Goal: Communication & Community: Answer question/provide support

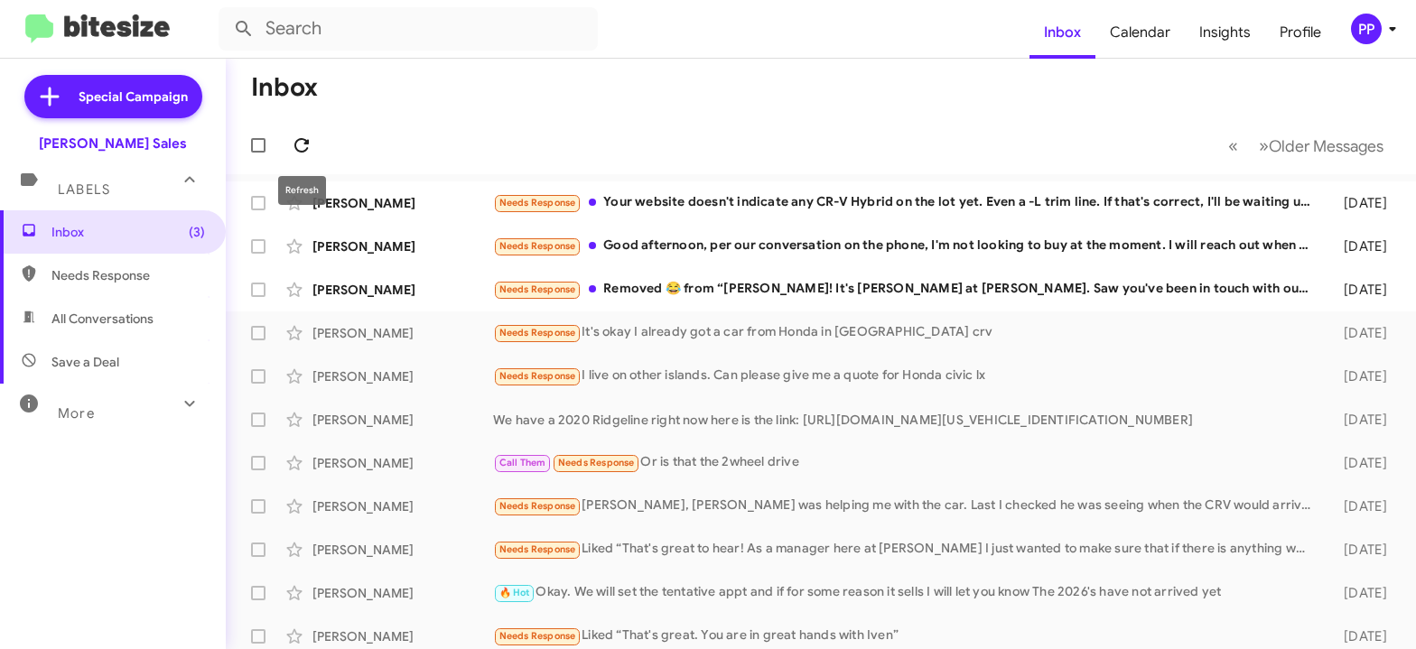
click at [303, 141] on icon at bounding box center [302, 146] width 22 height 22
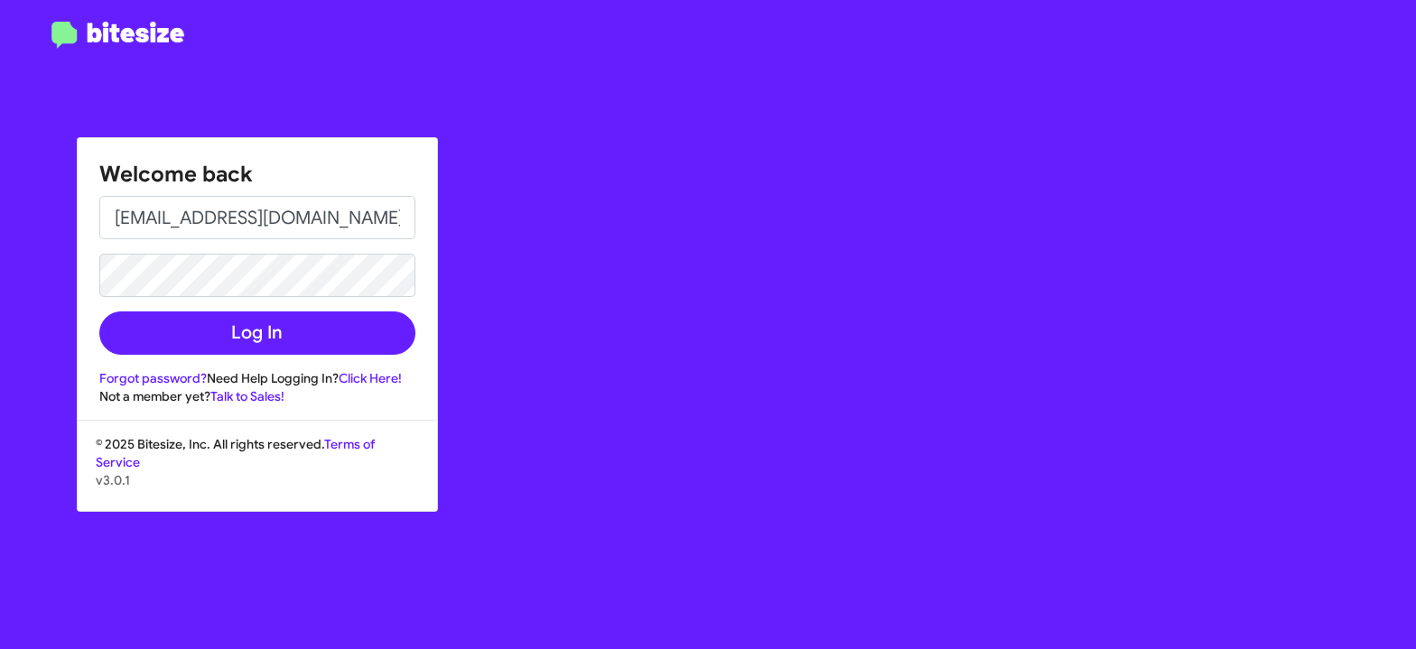
type input "[EMAIL_ADDRESS][DOMAIN_NAME]"
click at [99, 312] on button "Log In" at bounding box center [257, 333] width 316 height 43
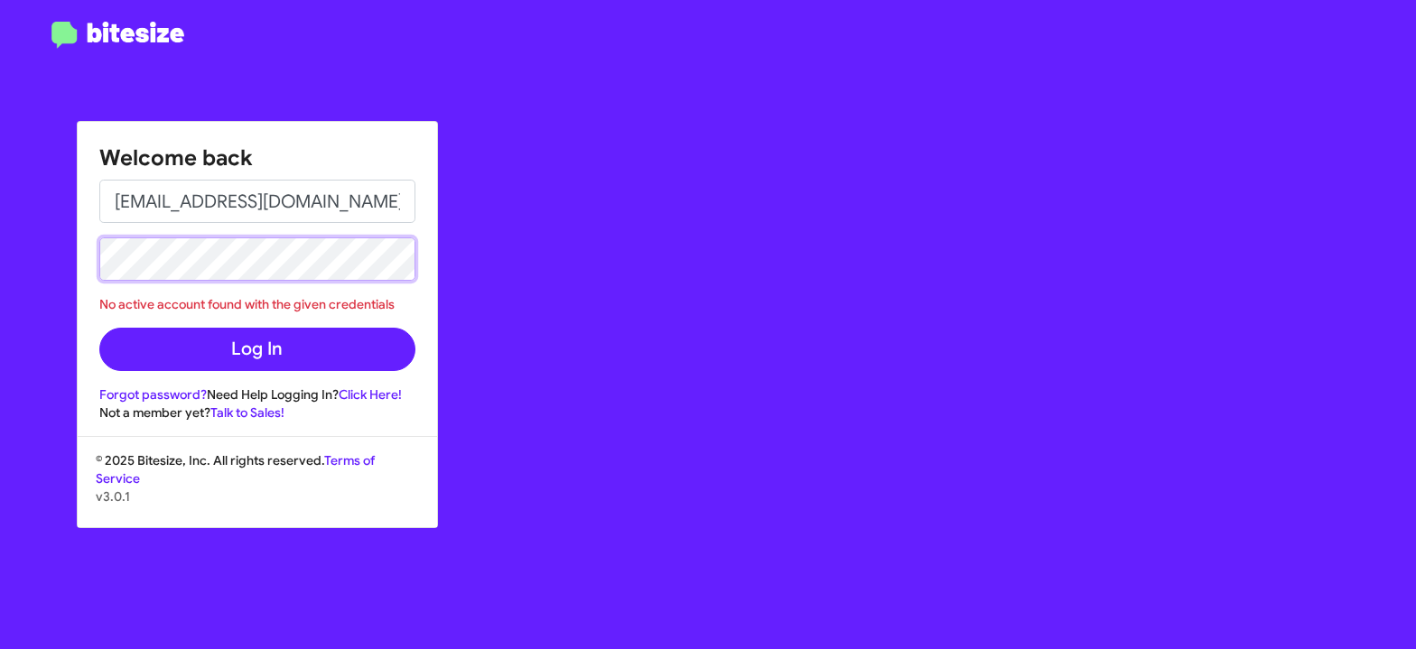
click at [99, 328] on button "Log In" at bounding box center [257, 349] width 316 height 43
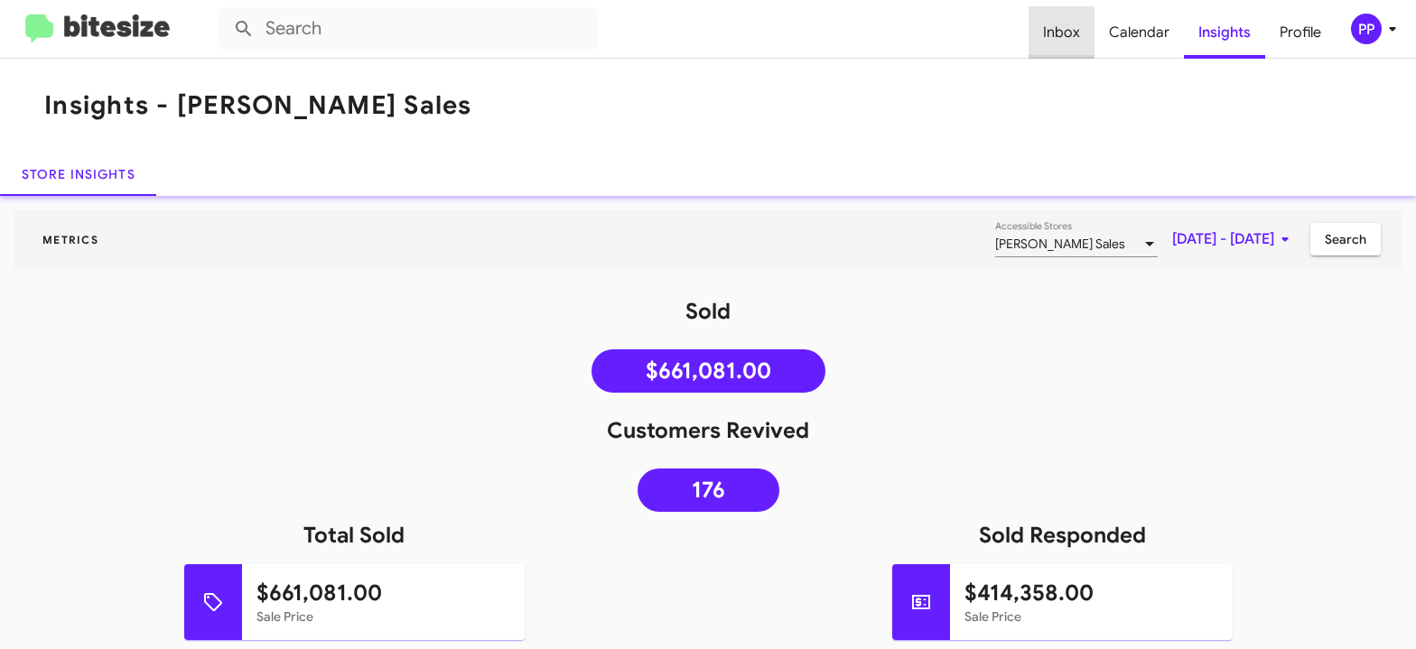
click at [1060, 30] on span "Inbox" at bounding box center [1062, 32] width 66 height 52
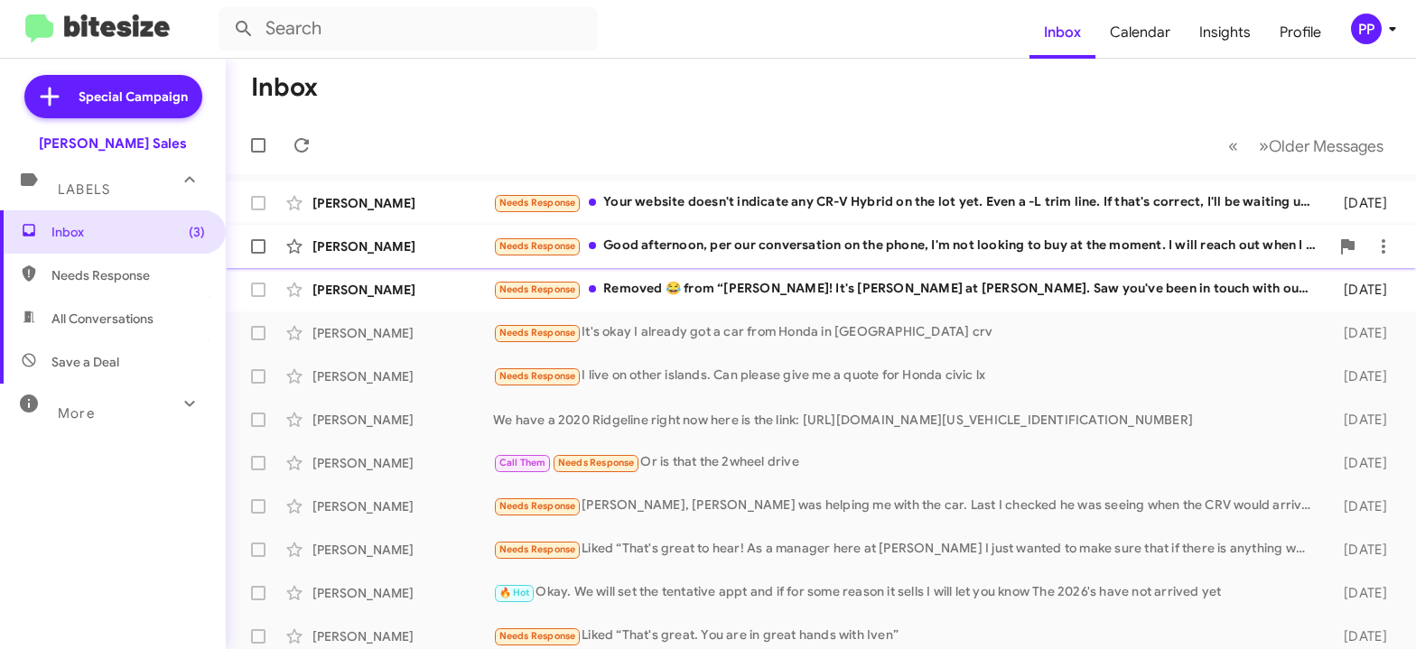
click at [863, 247] on div "Needs Response Good afternoon, per our conversation on the phone, I'm not looki…" at bounding box center [911, 246] width 836 height 21
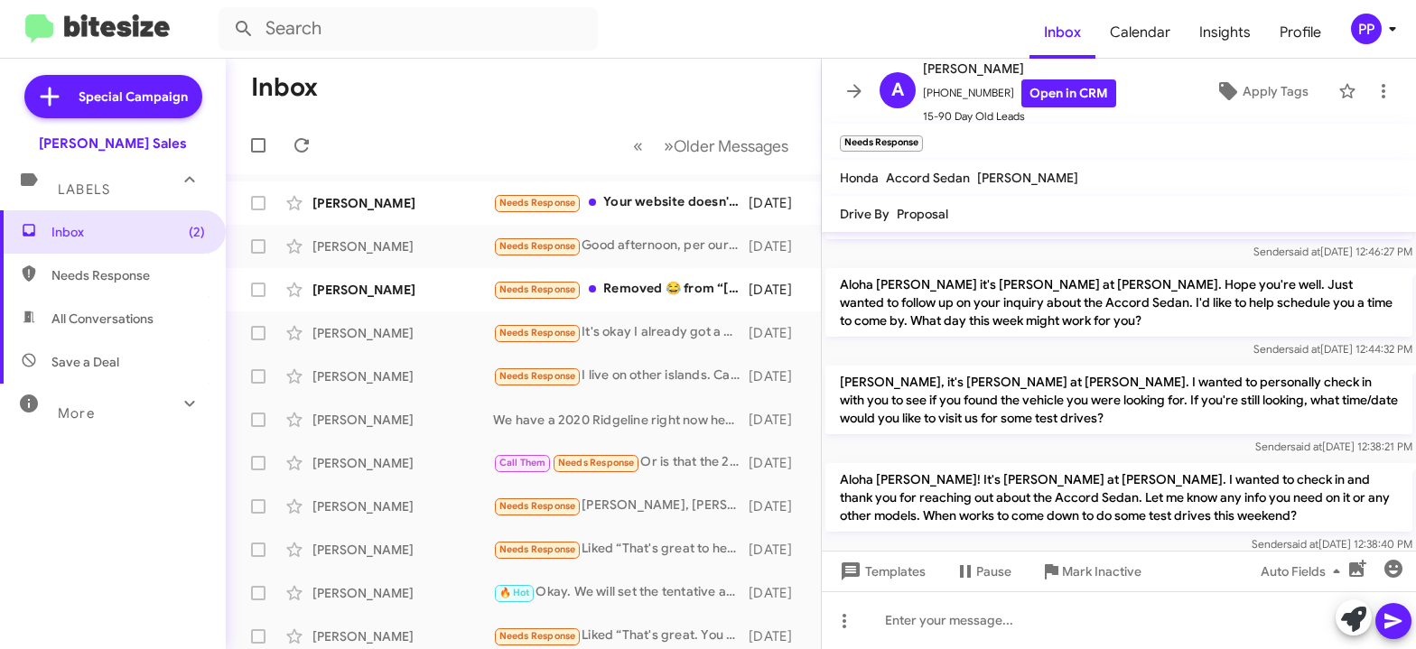
scroll to position [155, 0]
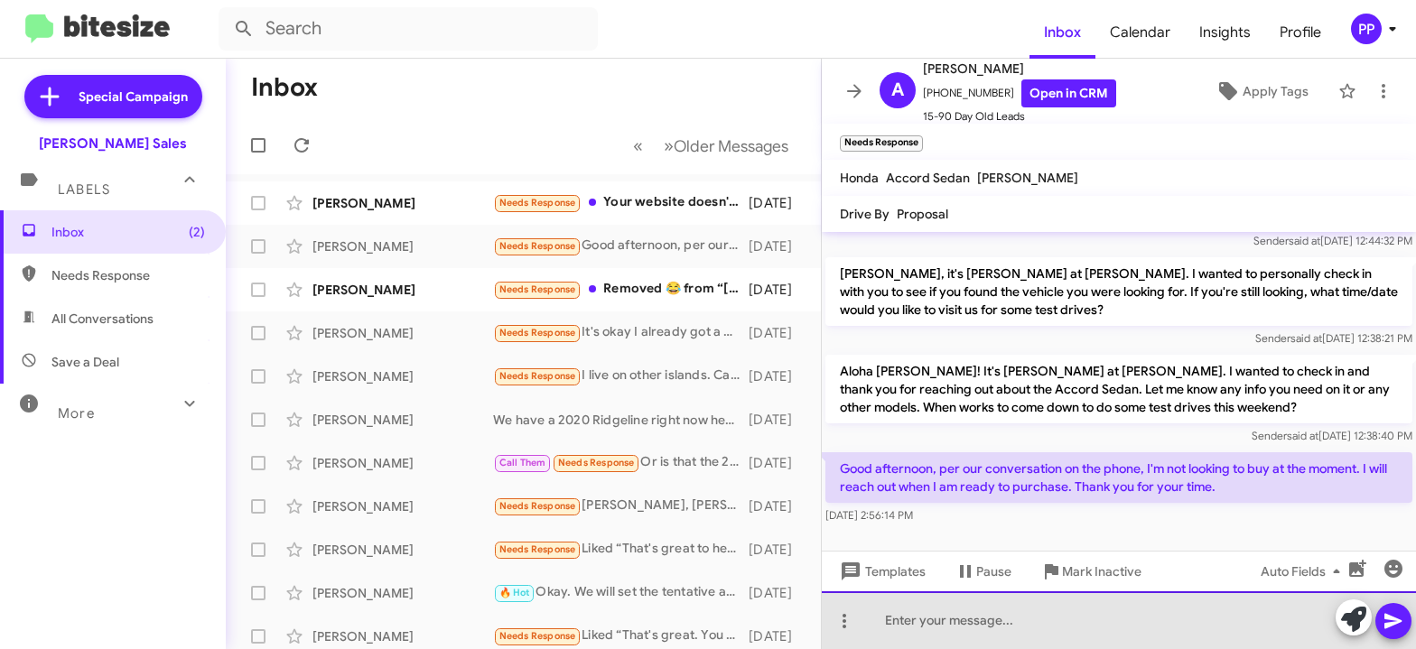
click at [944, 629] on div at bounding box center [1119, 621] width 594 height 58
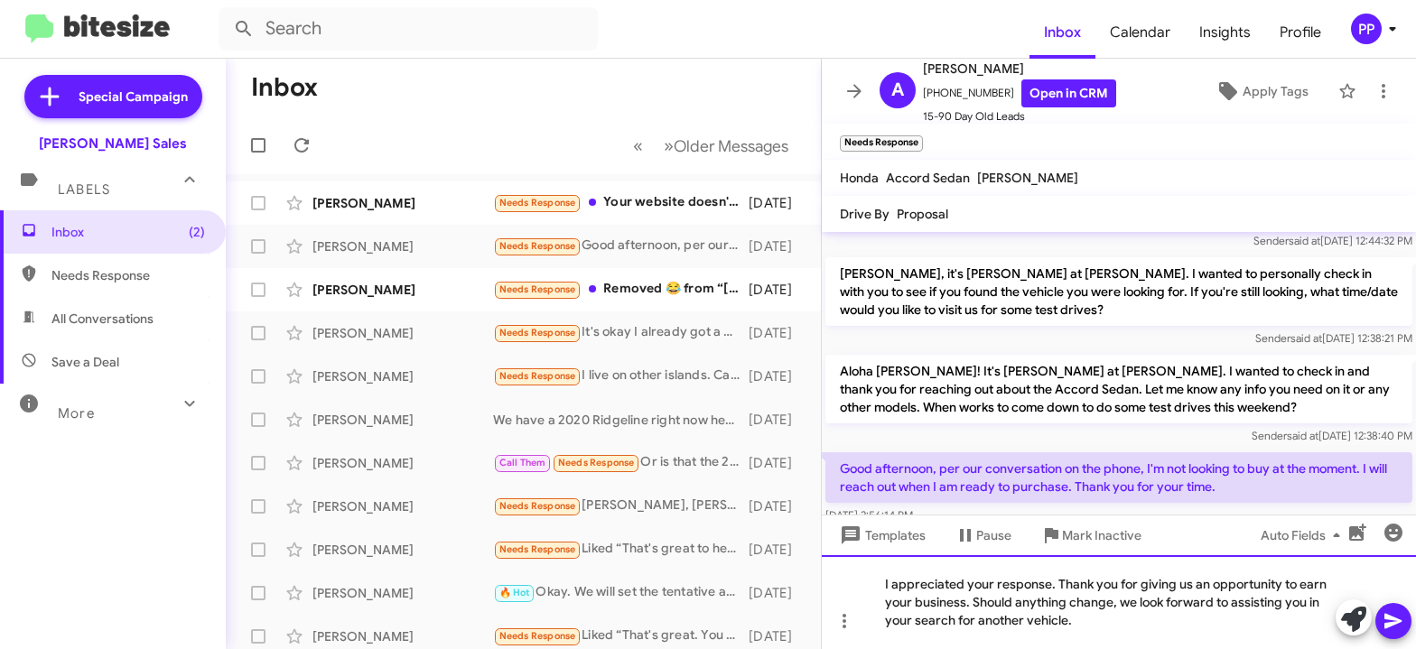
click at [1054, 579] on div "I appreciated your response. Thank you for giving us an opportunity to earn you…" at bounding box center [1119, 602] width 594 height 94
click at [959, 585] on div "I appreciated your response. Thank you for giving us an opportunity to earn you…" at bounding box center [1119, 602] width 594 height 94
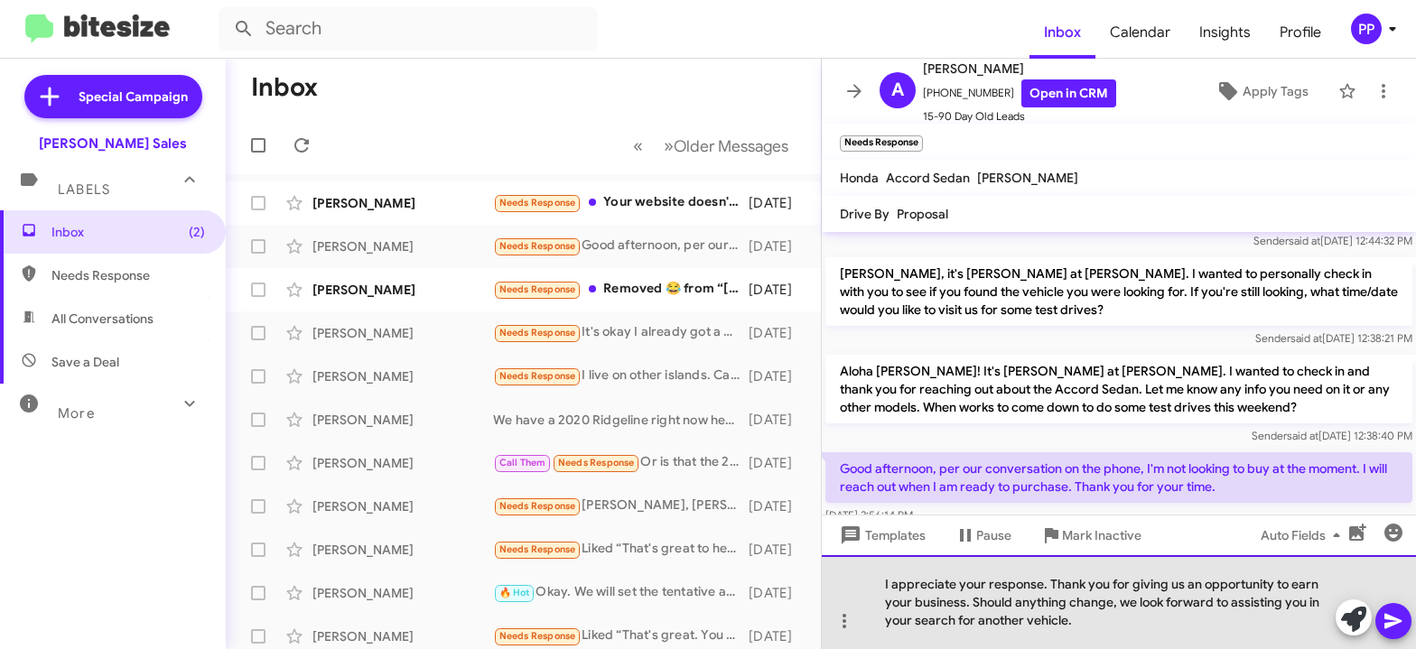
drag, startPoint x: 1047, startPoint y: 584, endPoint x: 1098, endPoint y: 636, distance: 72.8
click at [1051, 588] on div "I appreciate your response. Thank you for giving us an opportunity to earn your…" at bounding box center [1119, 602] width 594 height 94
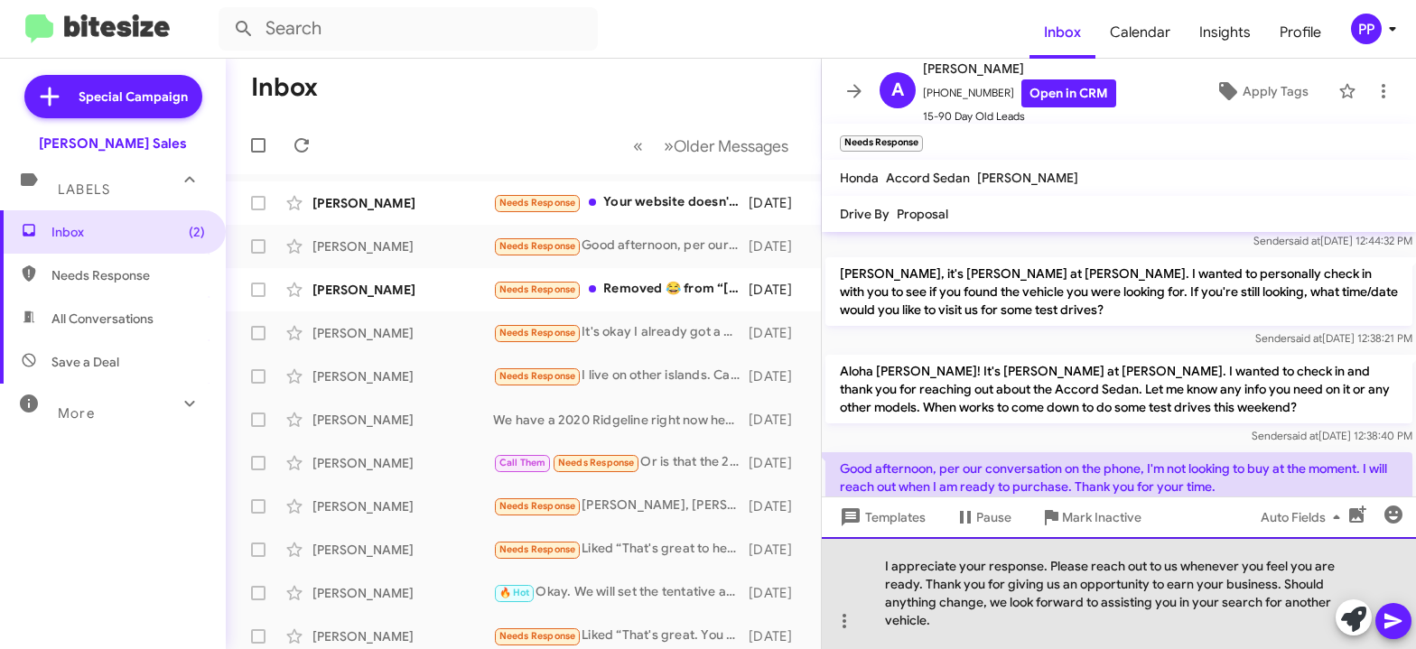
drag, startPoint x: 926, startPoint y: 583, endPoint x: 1281, endPoint y: 584, distance: 355.8
click at [1281, 584] on div "I appreciate your response. Please reach out to us whenever you feel you are re…" at bounding box center [1119, 593] width 594 height 112
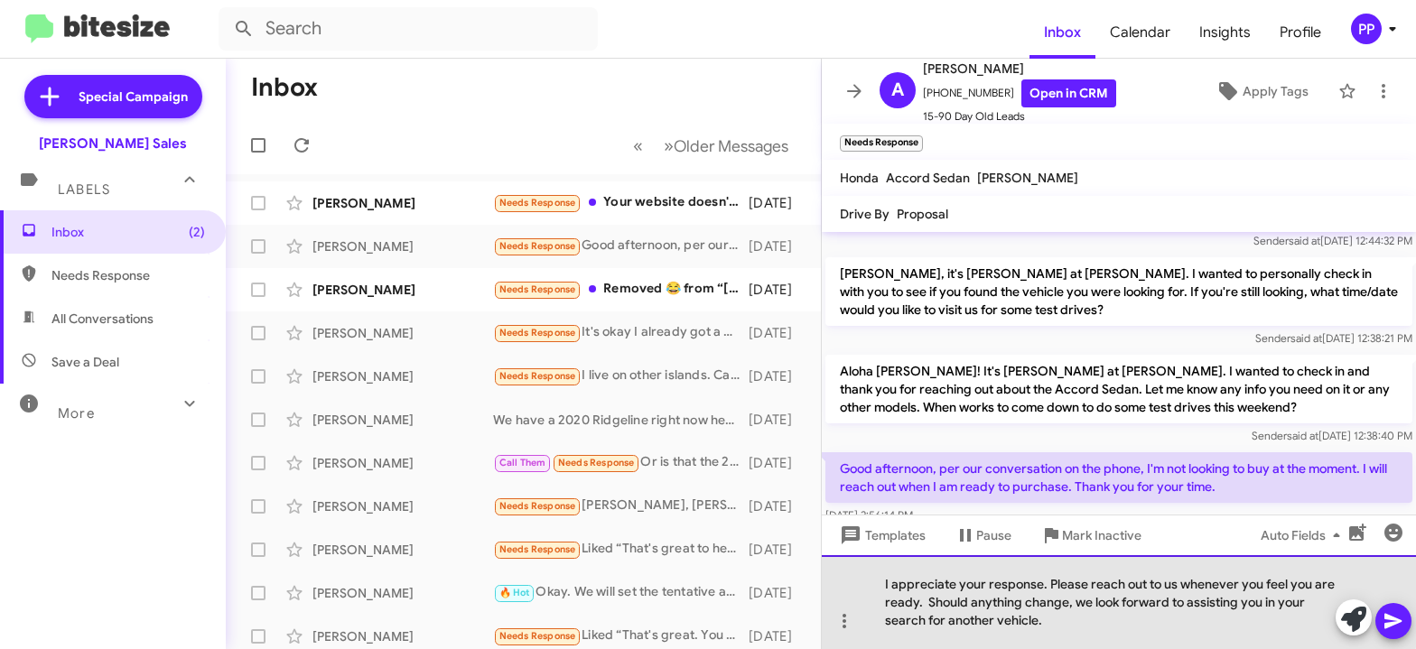
click at [1048, 585] on div "I appreciate your response. Please reach out to us whenever you feel you are re…" at bounding box center [1119, 602] width 594 height 94
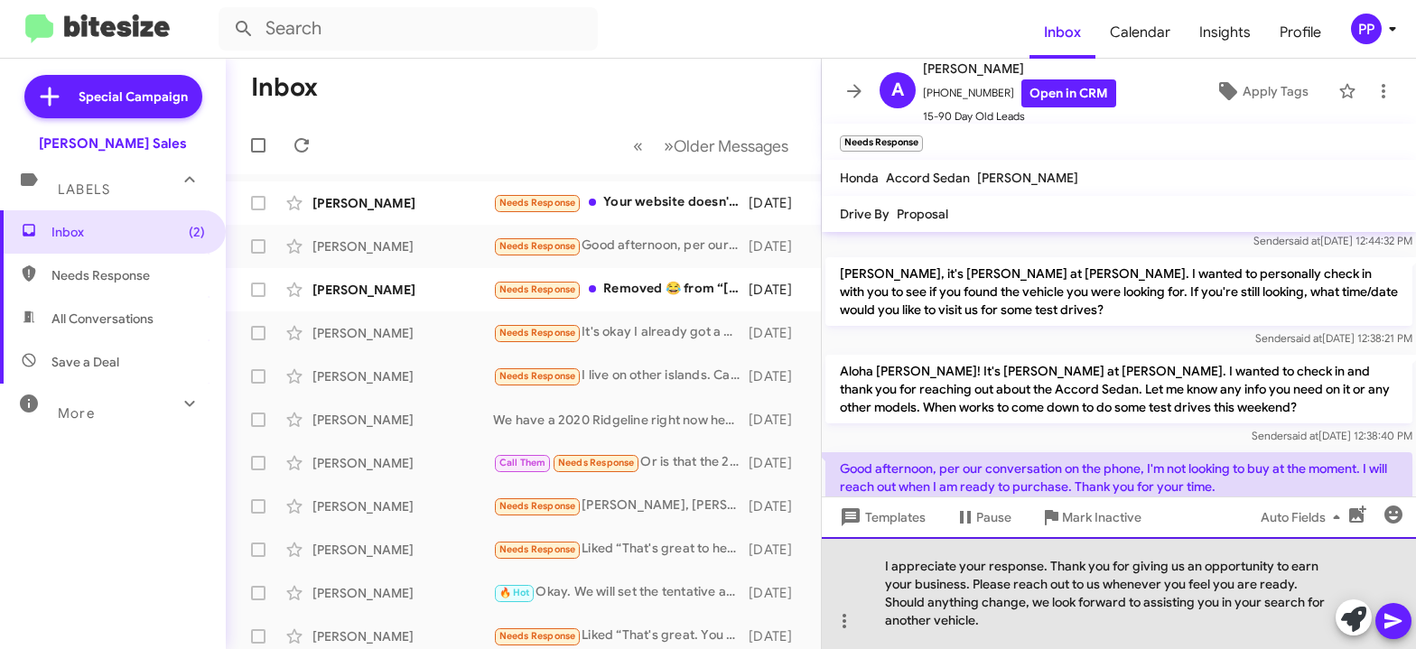
click at [995, 629] on div "I appreciate your response. Thank you for giving us an opportunity to earn your…" at bounding box center [1119, 593] width 594 height 112
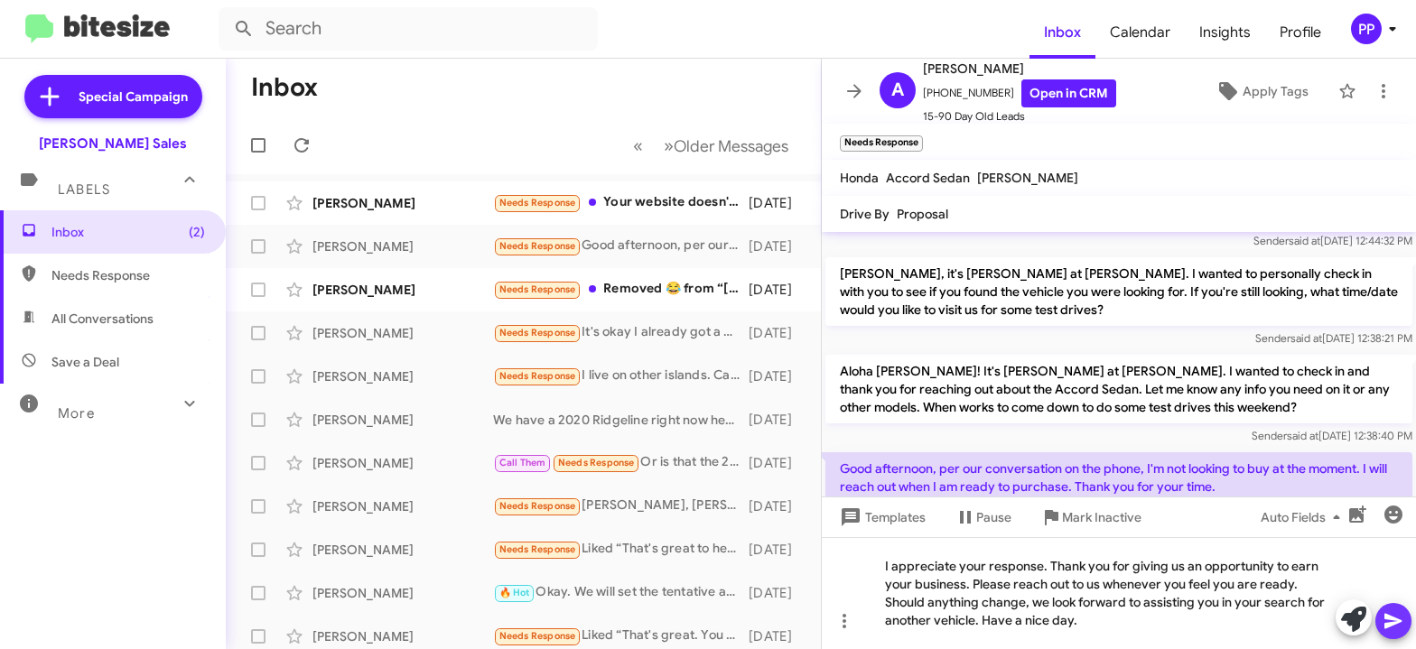
click at [1392, 621] on icon at bounding box center [1394, 621] width 22 height 22
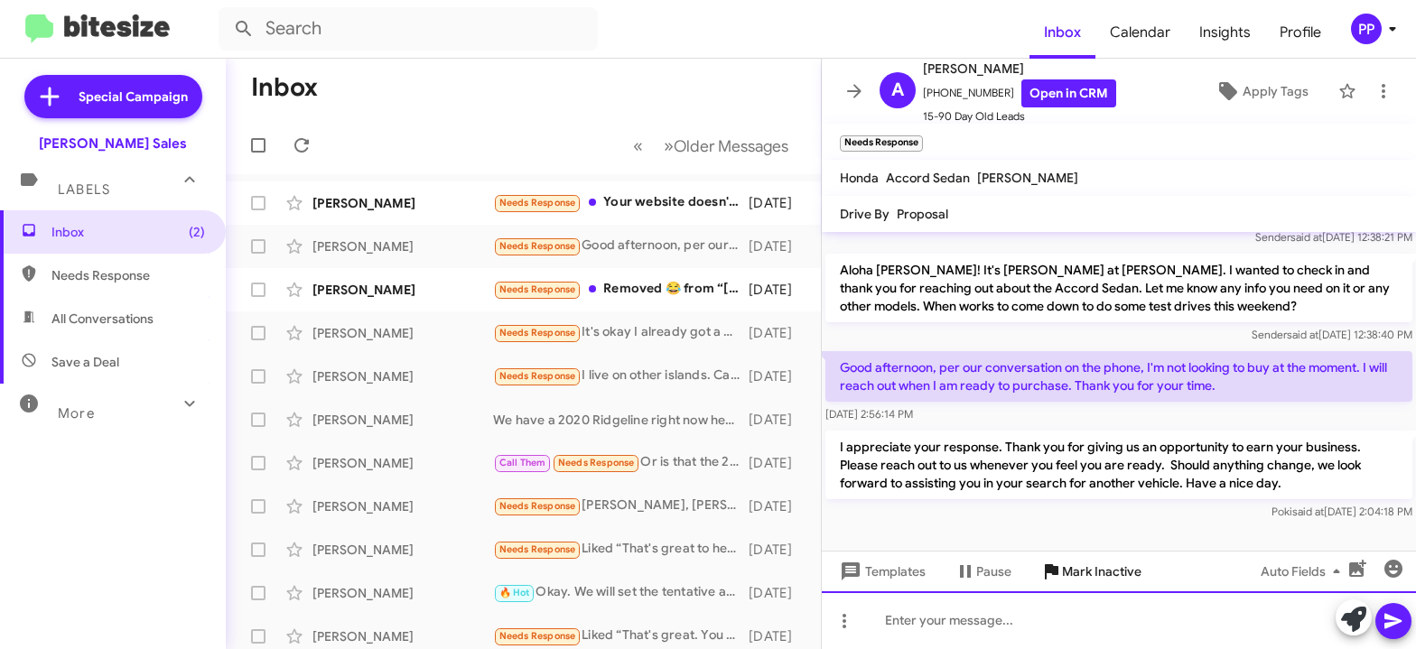
scroll to position [257, 0]
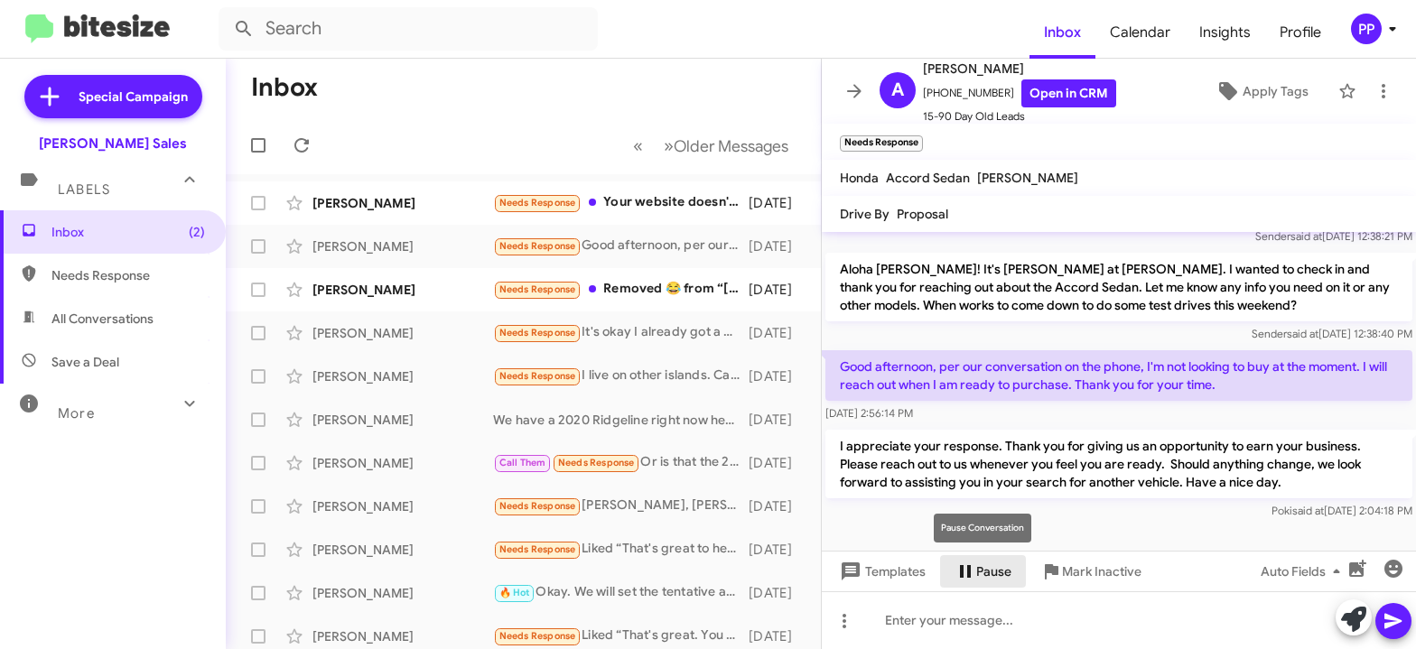
click at [989, 569] on span "Pause" at bounding box center [993, 571] width 35 height 33
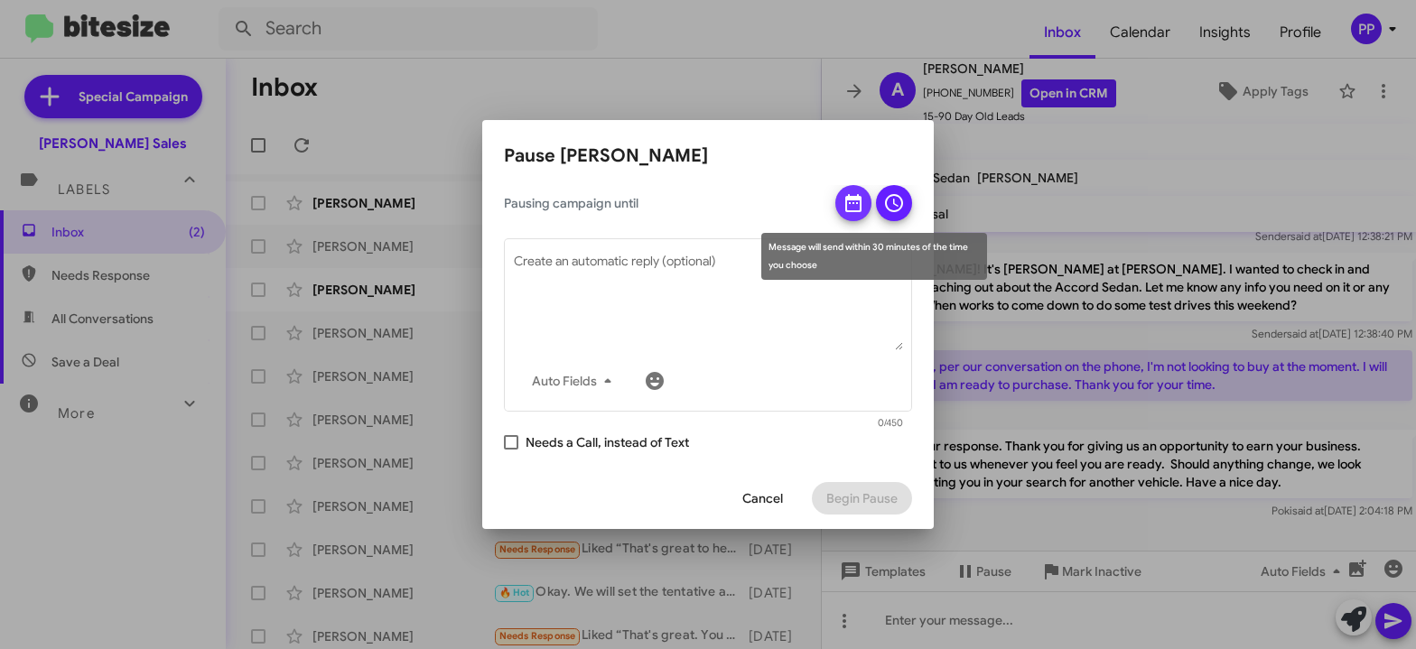
click at [851, 203] on icon at bounding box center [853, 203] width 16 height 18
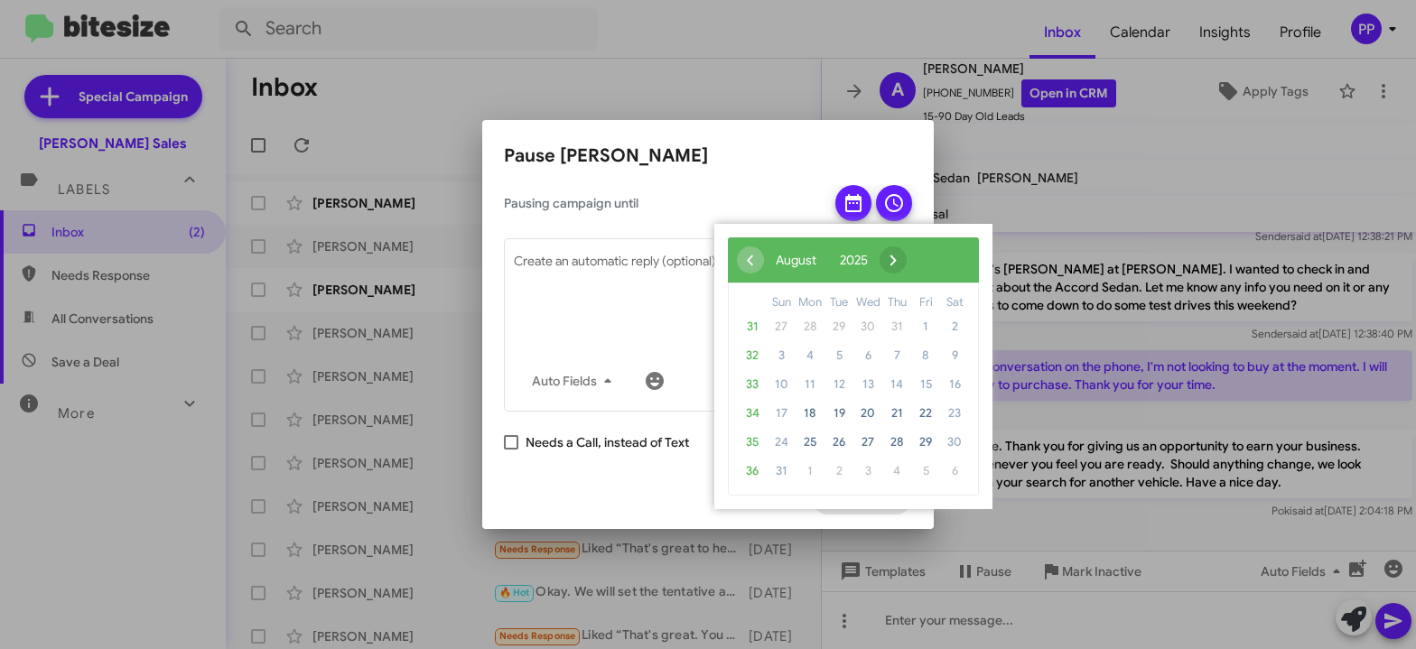
click at [907, 260] on span "›" at bounding box center [893, 260] width 27 height 27
click at [925, 412] on span "26" at bounding box center [925, 413] width 29 height 29
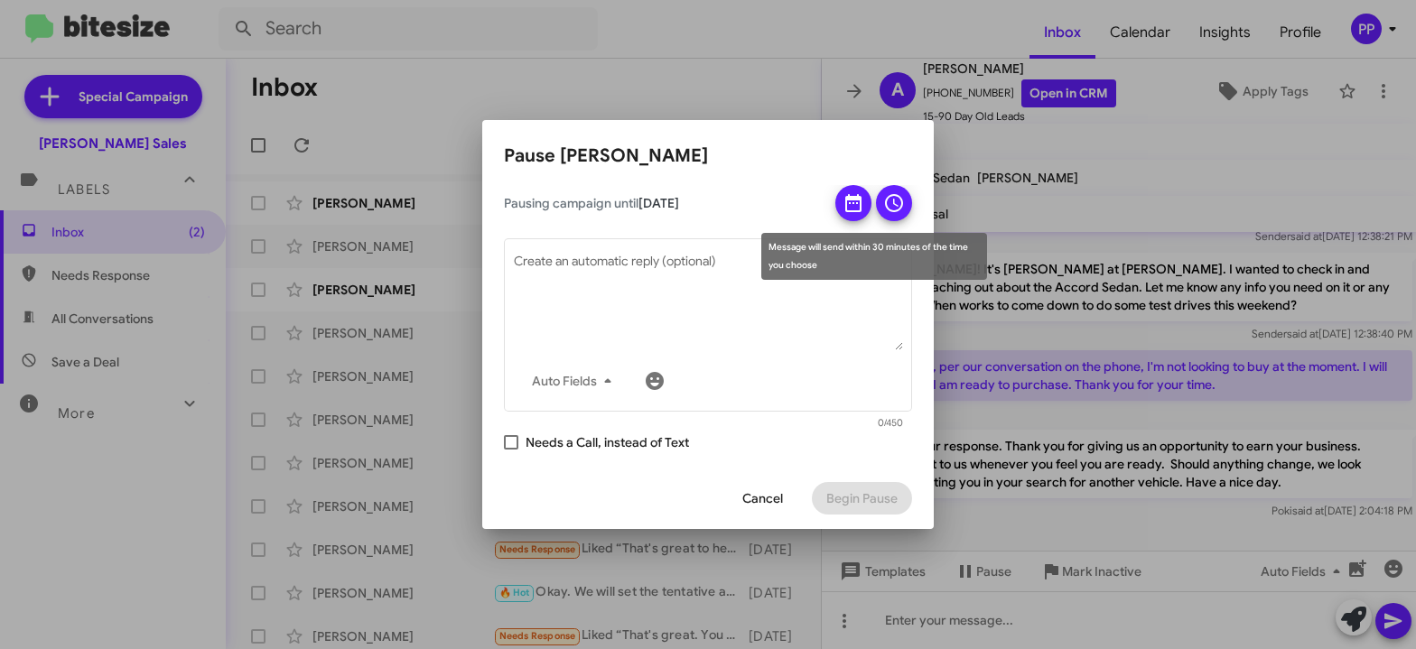
click at [890, 199] on icon at bounding box center [894, 203] width 22 height 22
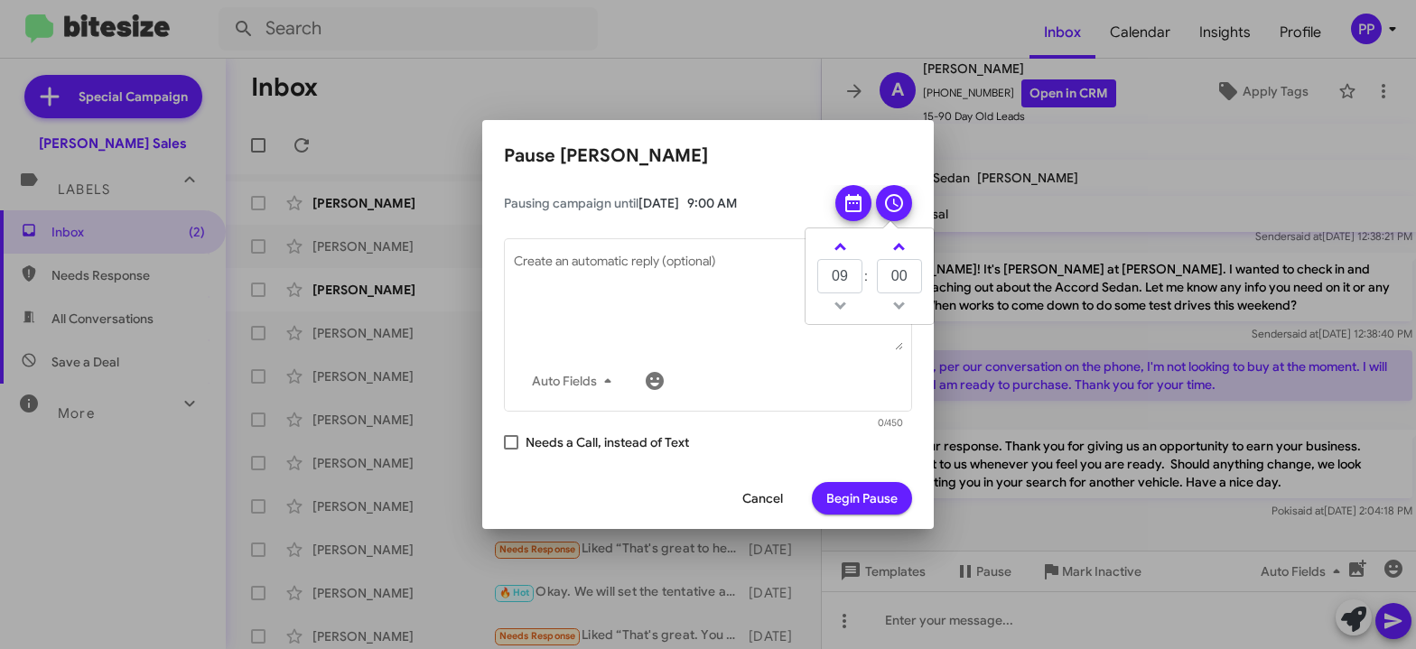
click at [875, 489] on span "Begin Pause" at bounding box center [861, 498] width 71 height 33
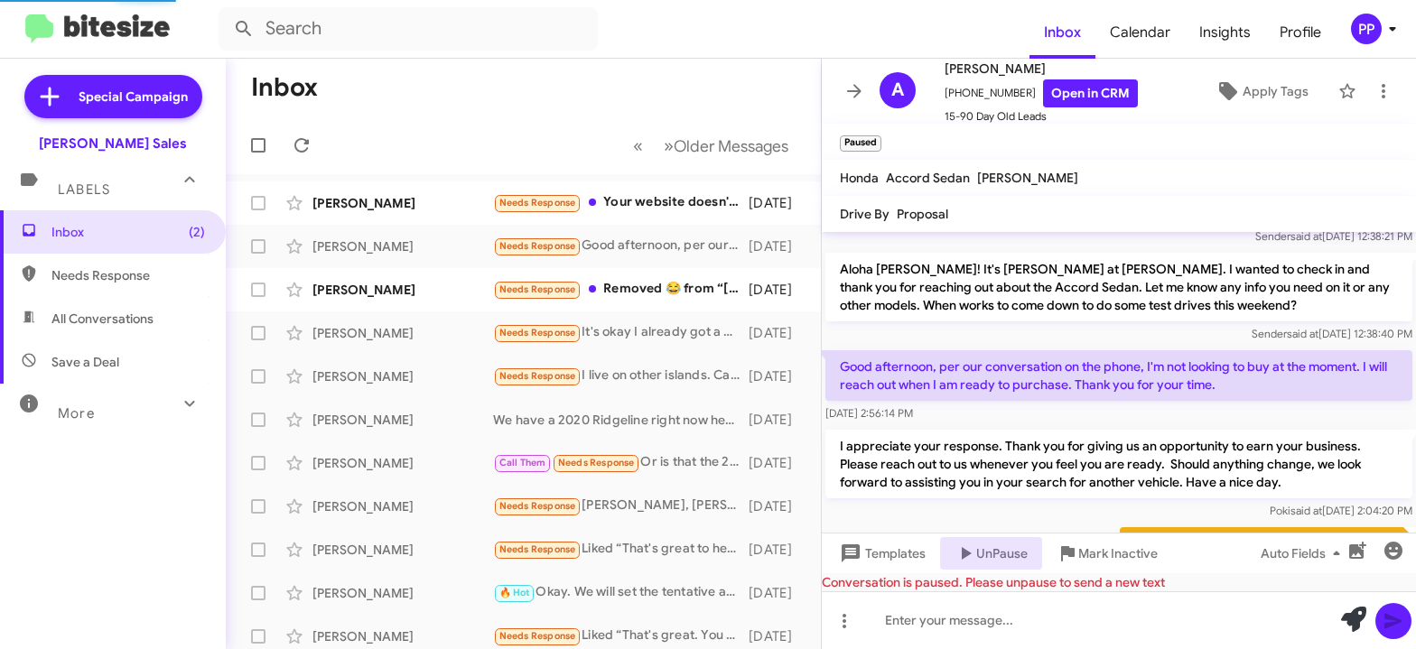
scroll to position [0, 0]
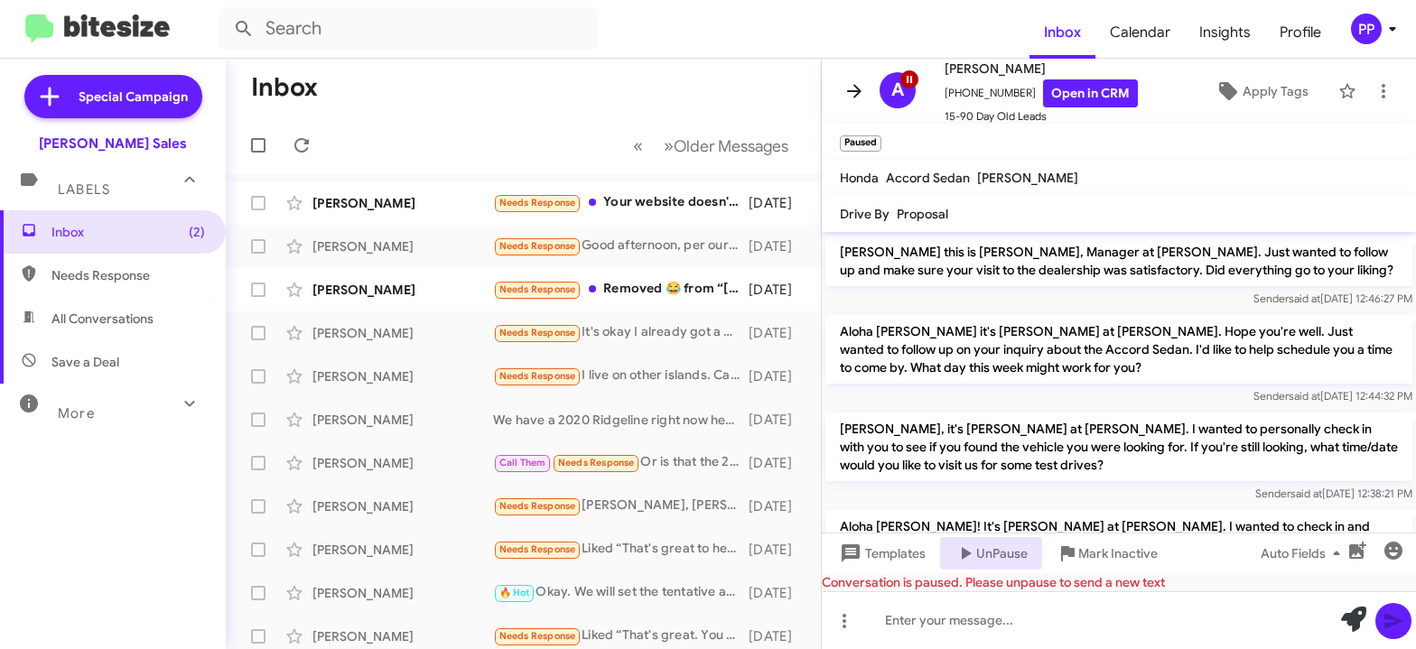
click at [856, 82] on icon at bounding box center [854, 91] width 22 height 22
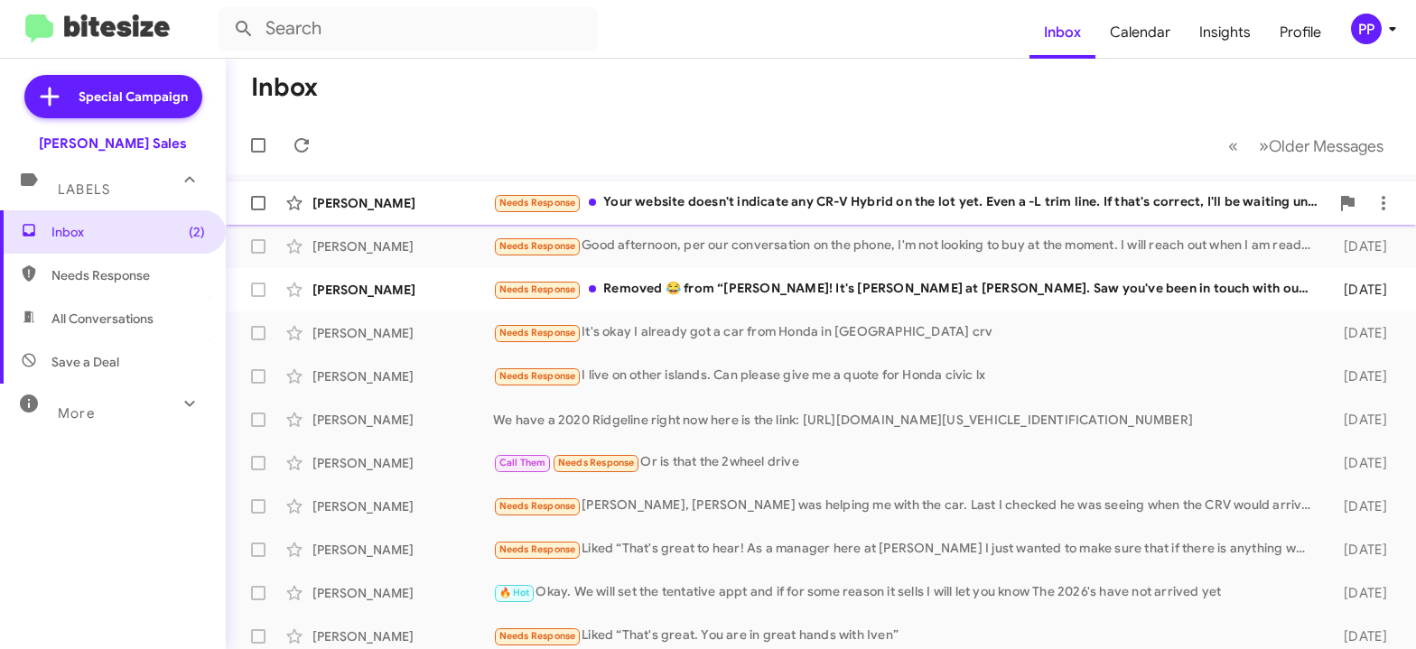
click at [766, 209] on div "Needs Response Your website doesn't indicate any CR-V Hybrid on the lot yet. Ev…" at bounding box center [911, 202] width 836 height 21
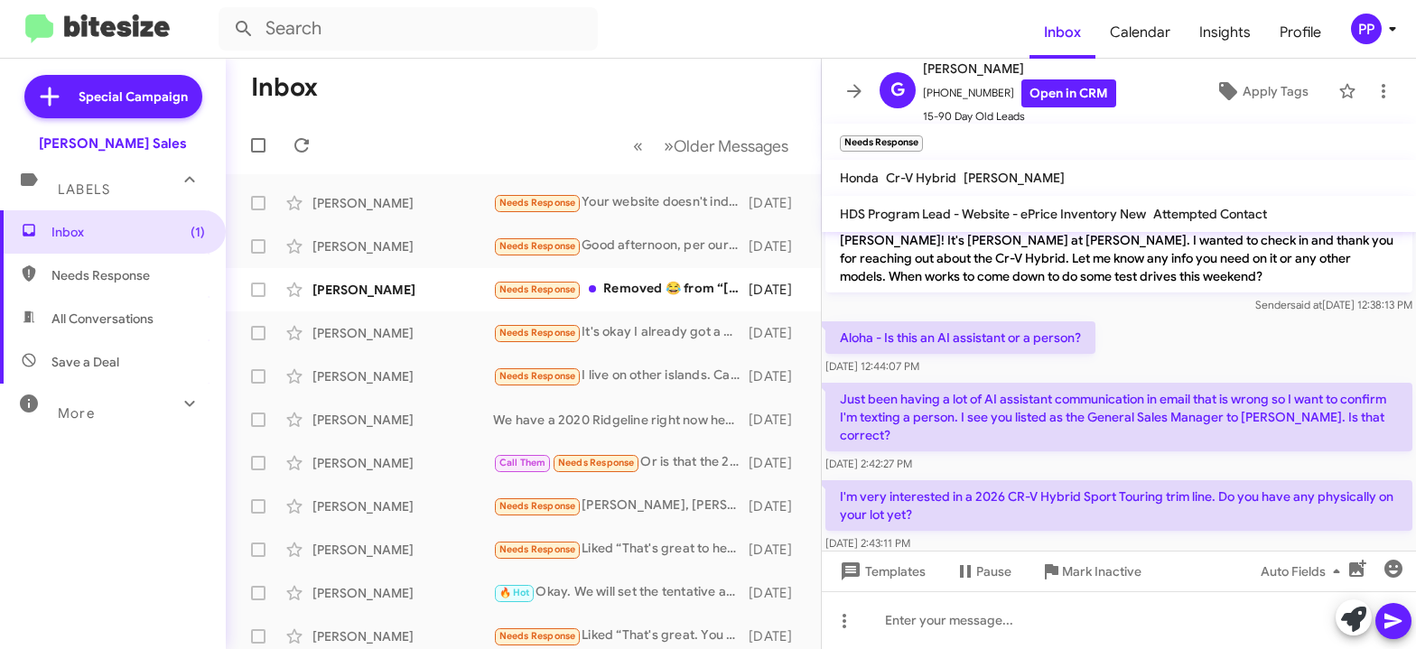
scroll to position [221, 0]
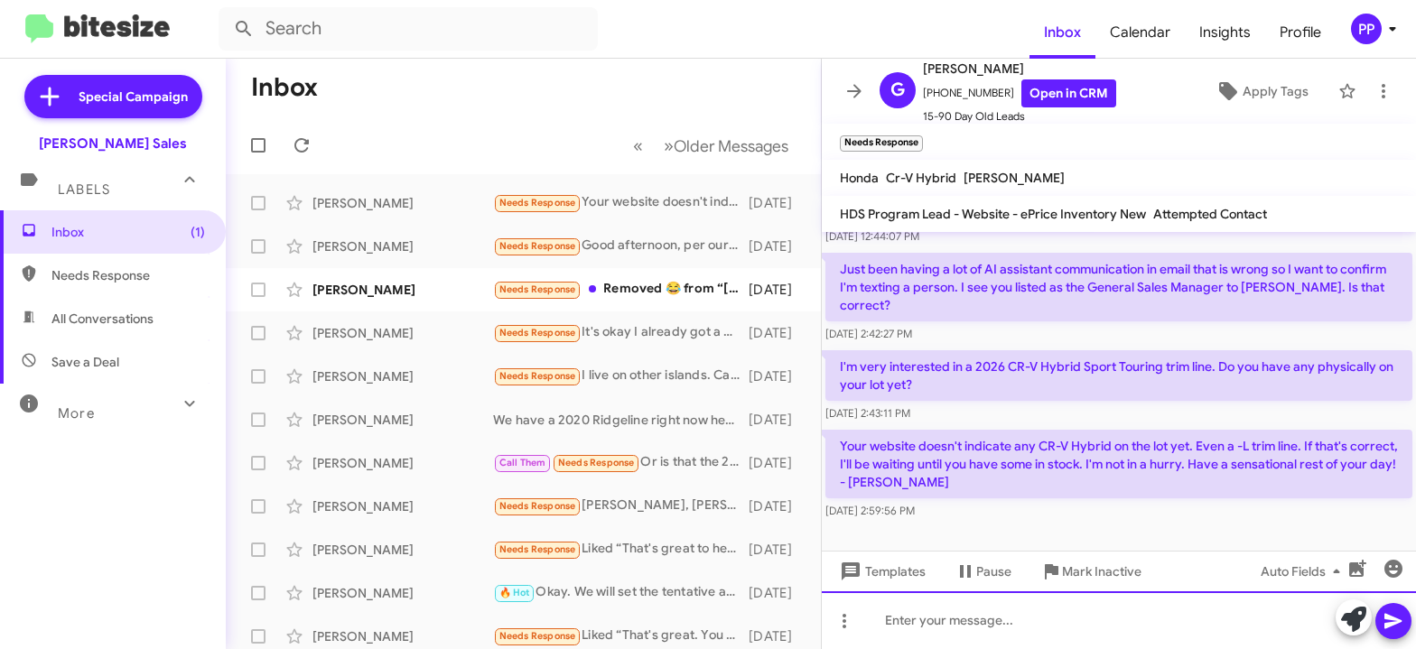
click at [932, 622] on div at bounding box center [1119, 621] width 594 height 58
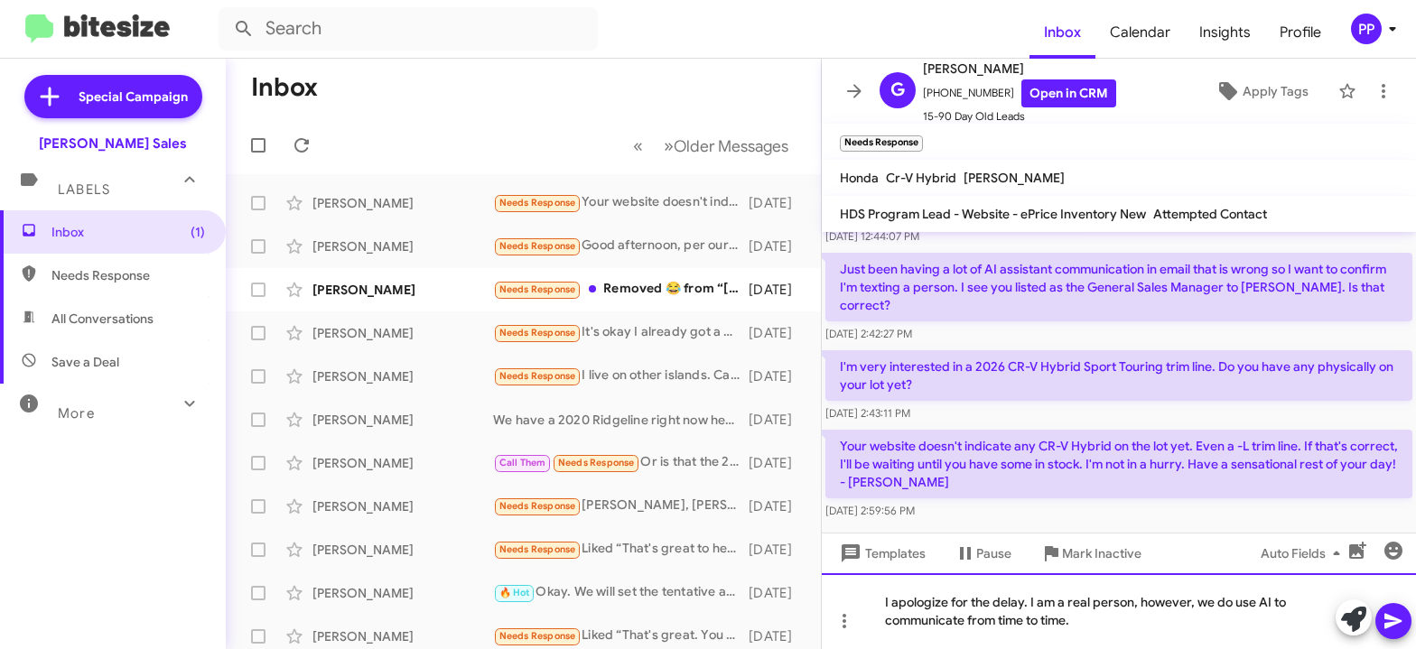
click at [1082, 620] on div "I apologize for the delay. I am a real person, however, we do use AI to communi…" at bounding box center [1119, 611] width 594 height 76
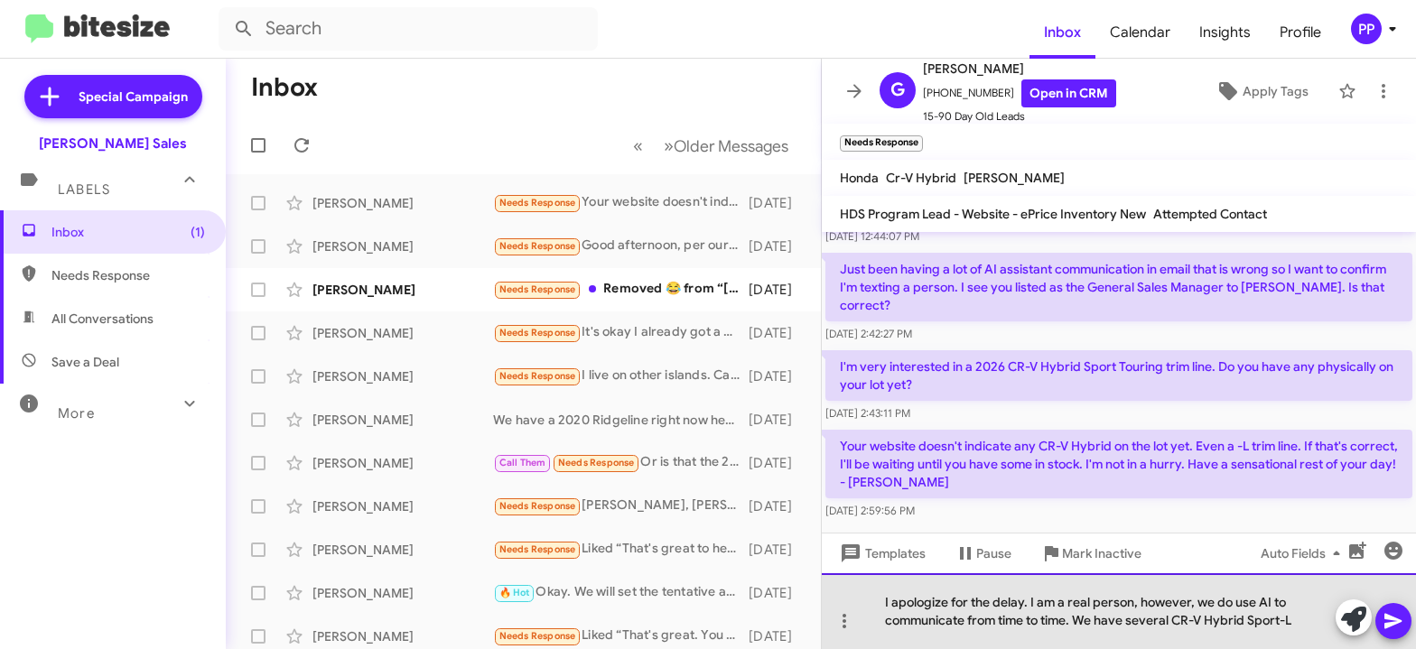
click at [1309, 625] on div "I apologize for the delay. I am a real person, however, we do use AI to communi…" at bounding box center [1119, 611] width 594 height 76
click at [1174, 619] on div "I apologize for the delay. I am a real person, however, we do use AI to communi…" at bounding box center [1119, 611] width 594 height 76
click at [1325, 623] on div "I apologize for the delay. I am a real person, however, we do use AI to communi…" at bounding box center [1119, 611] width 594 height 76
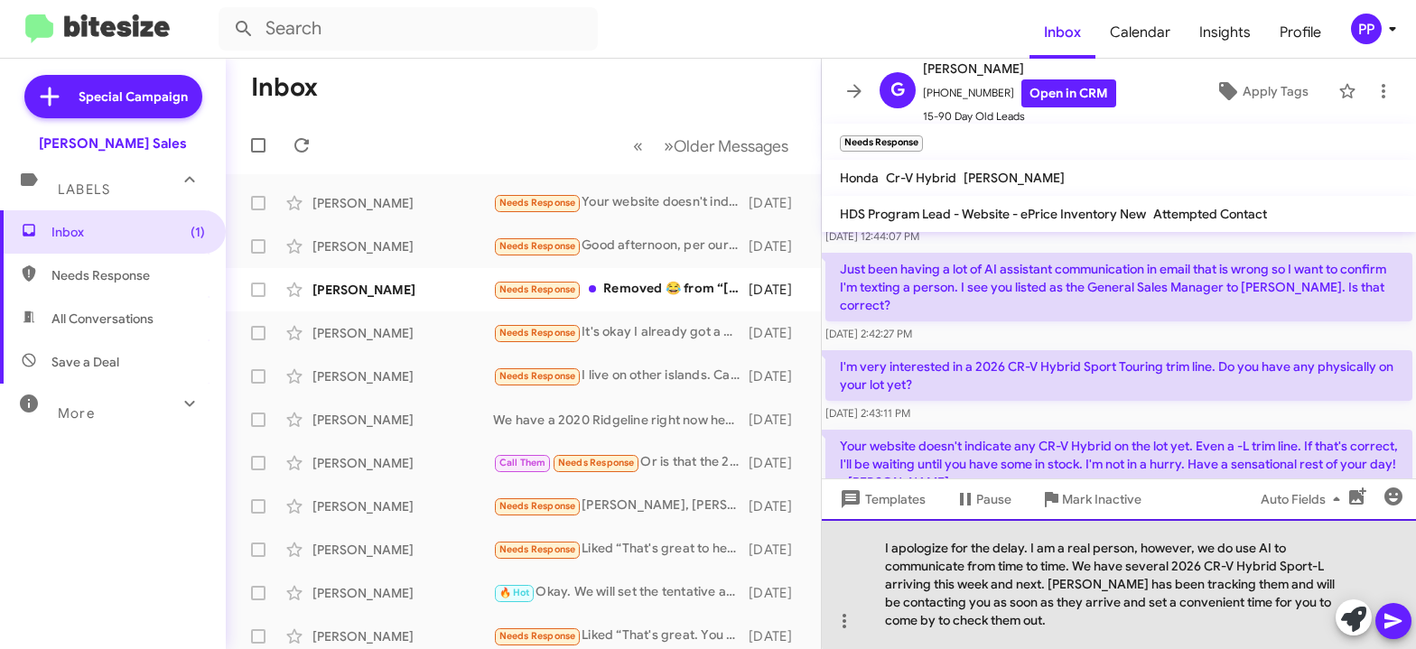
click at [1331, 567] on div "I apologize for the delay. I am a real person, however, we do use AI to communi…" at bounding box center [1119, 584] width 594 height 130
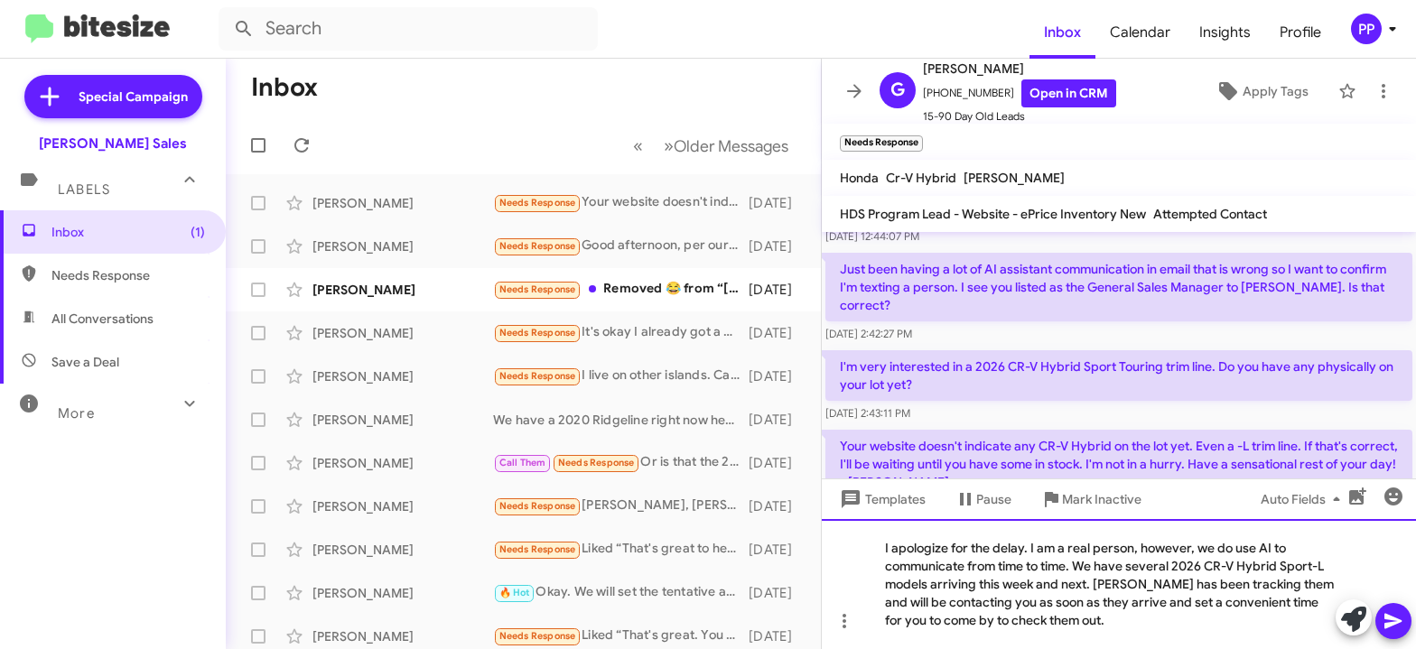
click at [1268, 583] on div "I apologize for the delay. I am a real person, however, we do use AI to communi…" at bounding box center [1119, 584] width 594 height 130
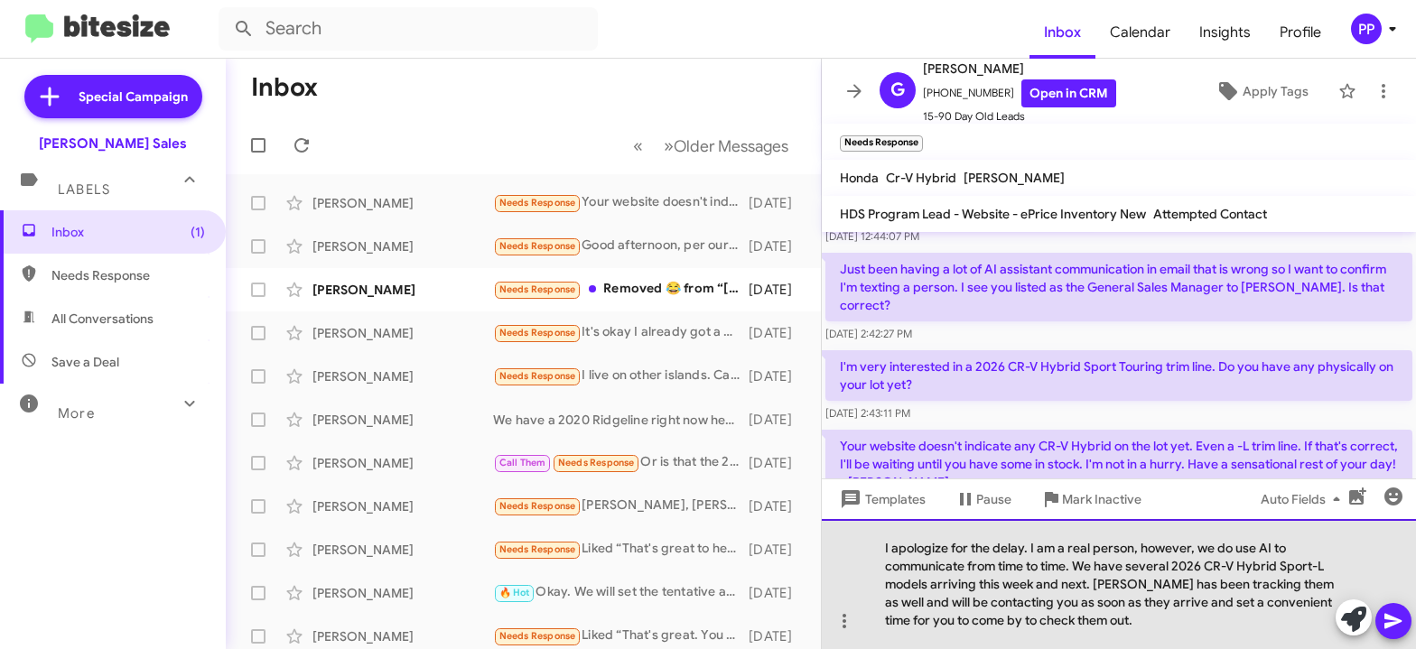
click at [1179, 606] on div "I apologize for the delay. I am a real person, however, we do use AI to communi…" at bounding box center [1119, 584] width 594 height 130
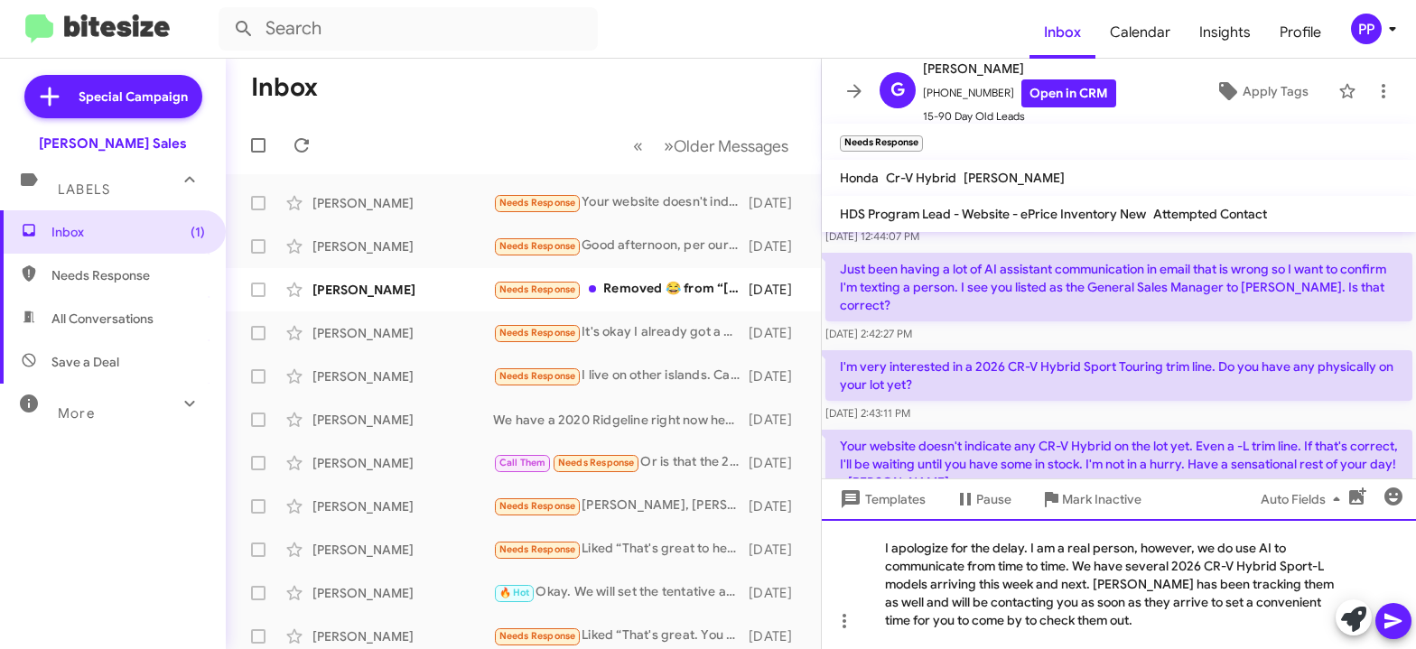
click at [984, 622] on div "I apologize for the delay. I am a real person, however, we do use AI to communi…" at bounding box center [1119, 584] width 594 height 130
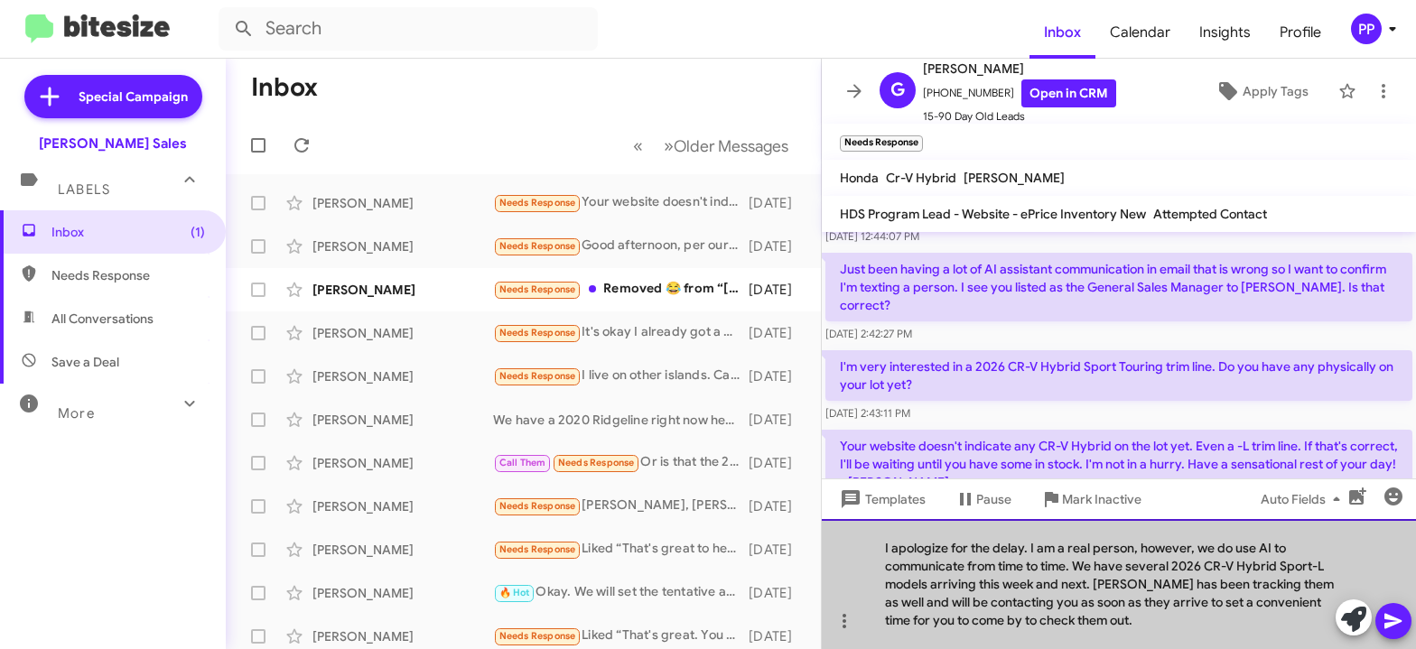
click at [984, 622] on div "I apologize for the delay. I am a real person, however, we do use AI to communi…" at bounding box center [1119, 584] width 594 height 130
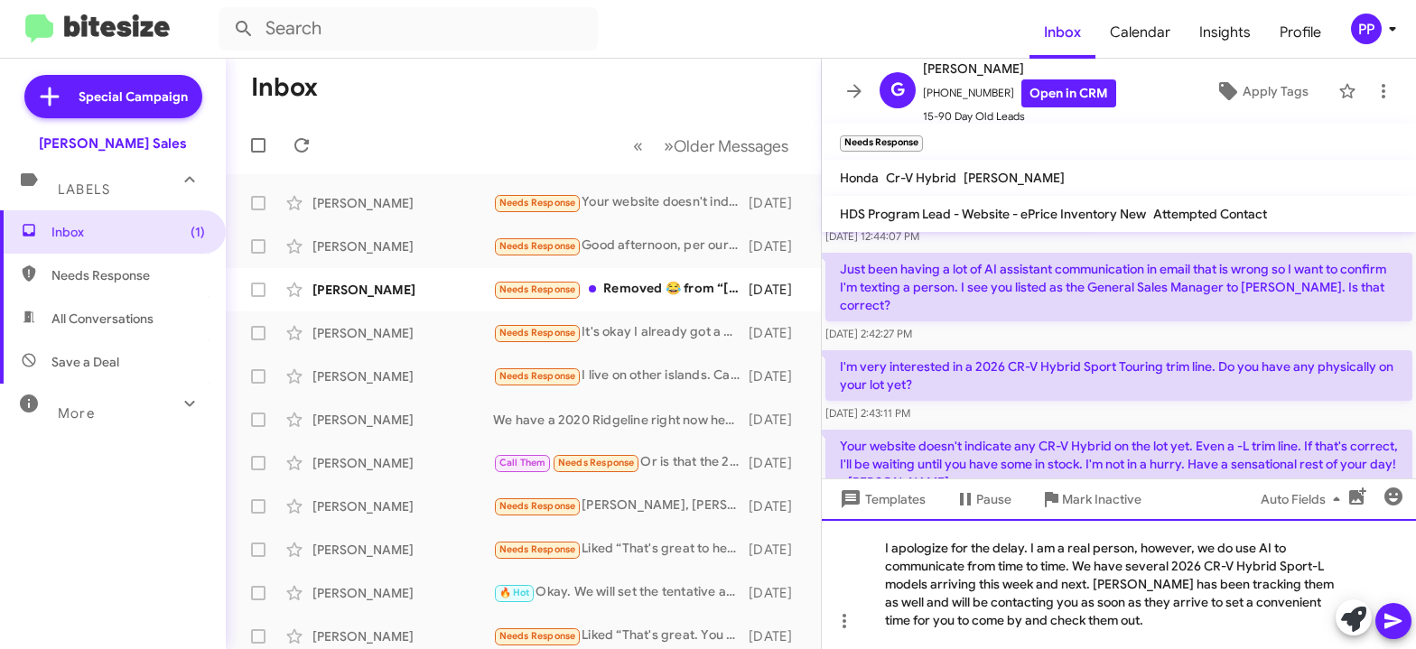
click at [1105, 620] on div "I apologize for the delay. I am a real person, however, we do use AI to communi…" at bounding box center [1119, 584] width 594 height 130
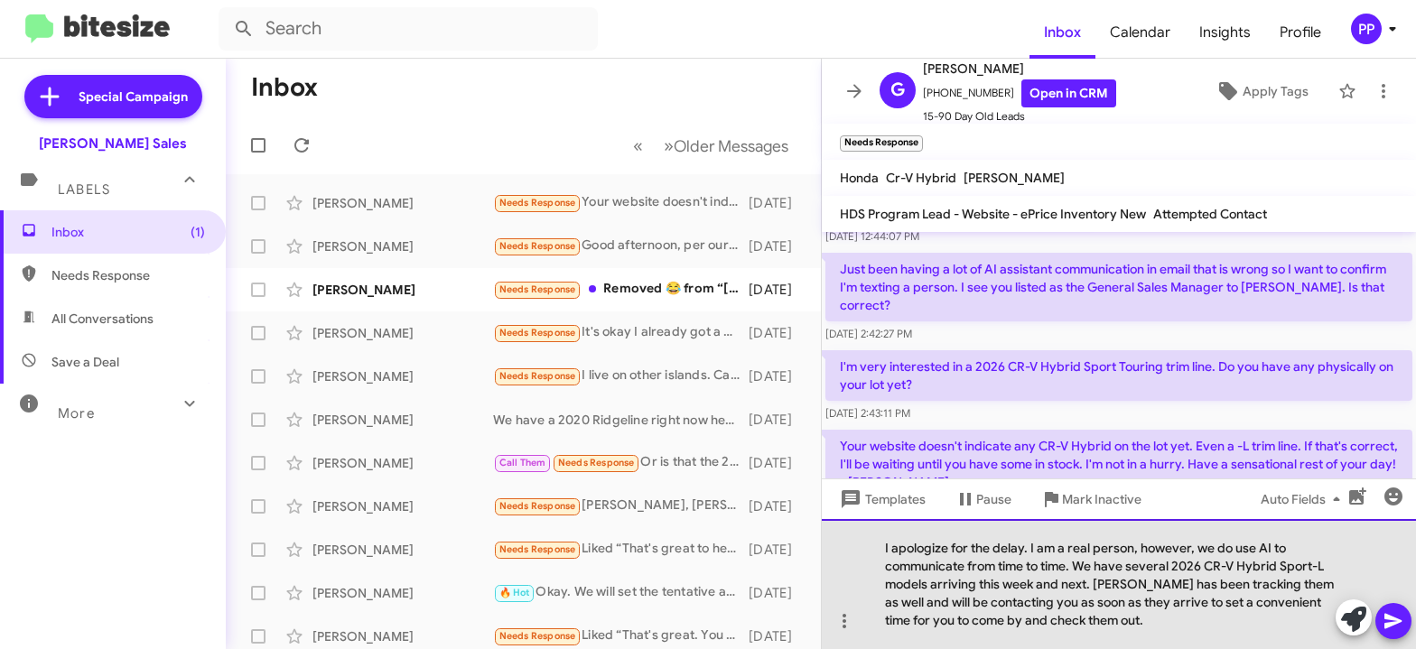
click at [1079, 561] on div "I apologize for the delay. I am a real person, however, we do use AI to communi…" at bounding box center [1119, 584] width 594 height 130
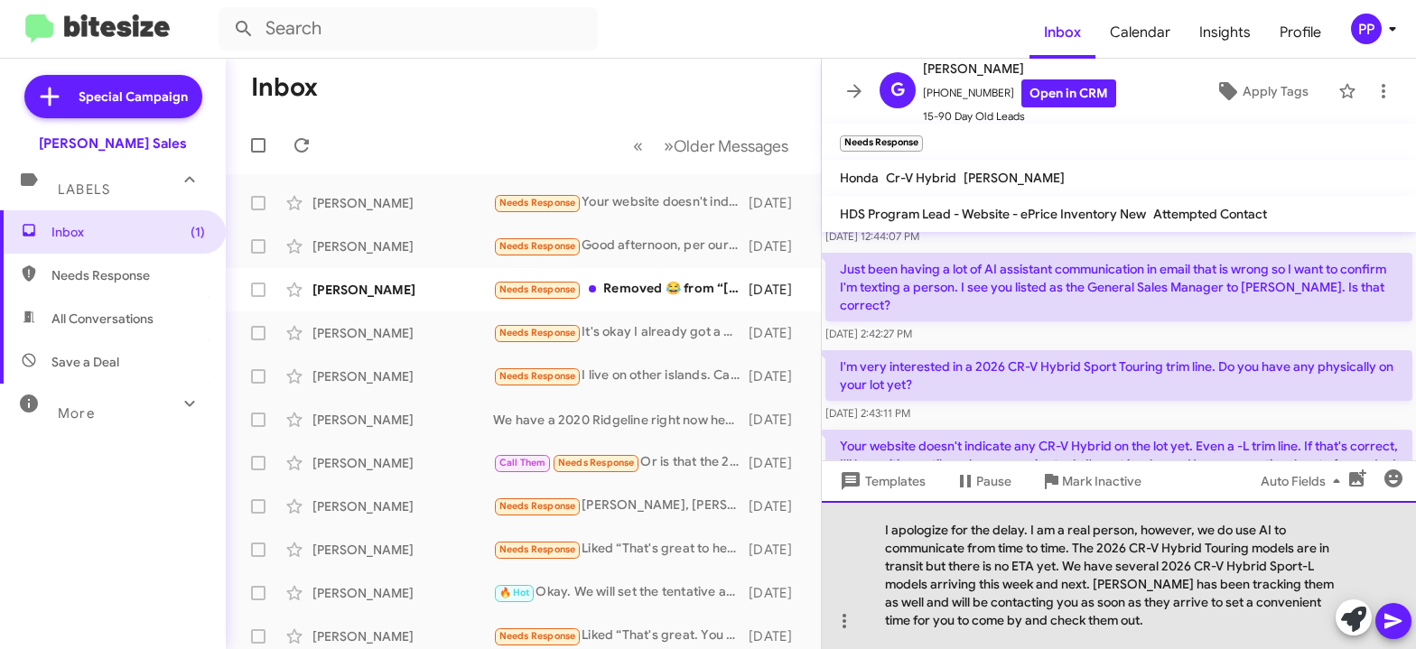
click at [1170, 601] on div "I apologize for the delay. I am a real person, however, we do use AI to communi…" at bounding box center [1119, 575] width 594 height 148
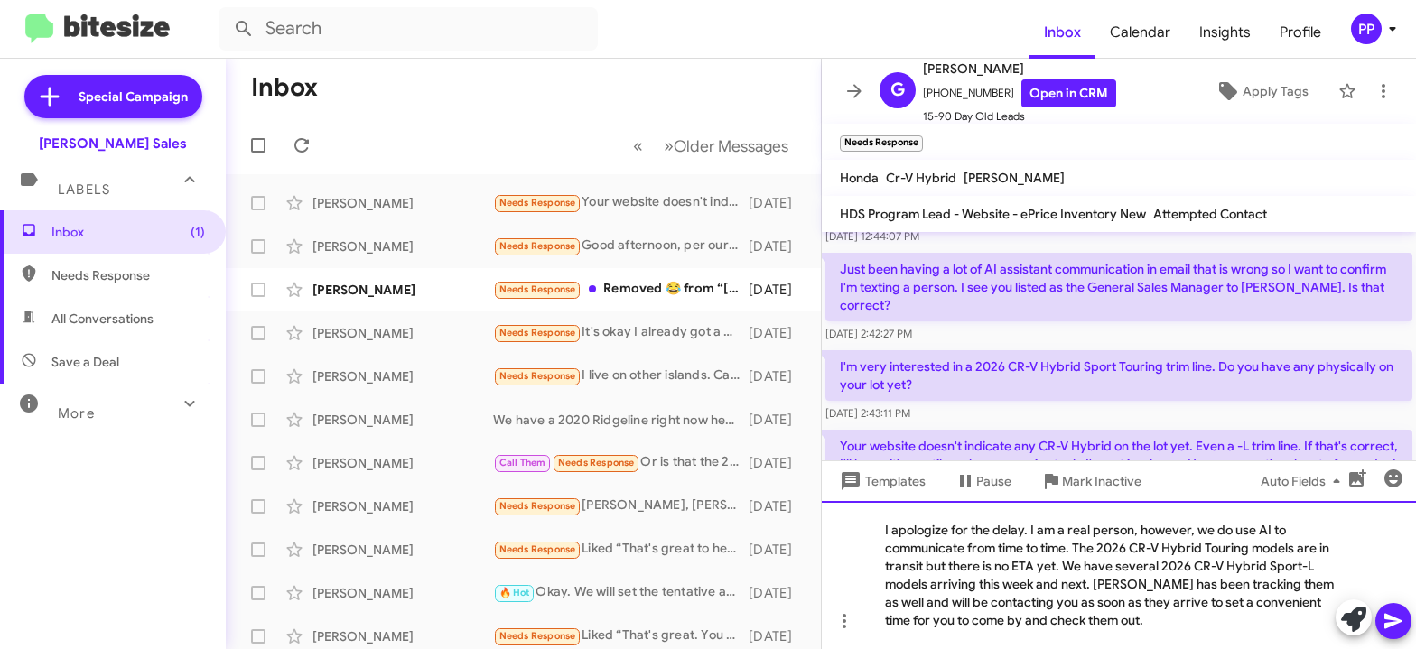
click at [1170, 601] on div "I apologize for the delay. I am a real person, however, we do use AI to communi…" at bounding box center [1119, 575] width 594 height 148
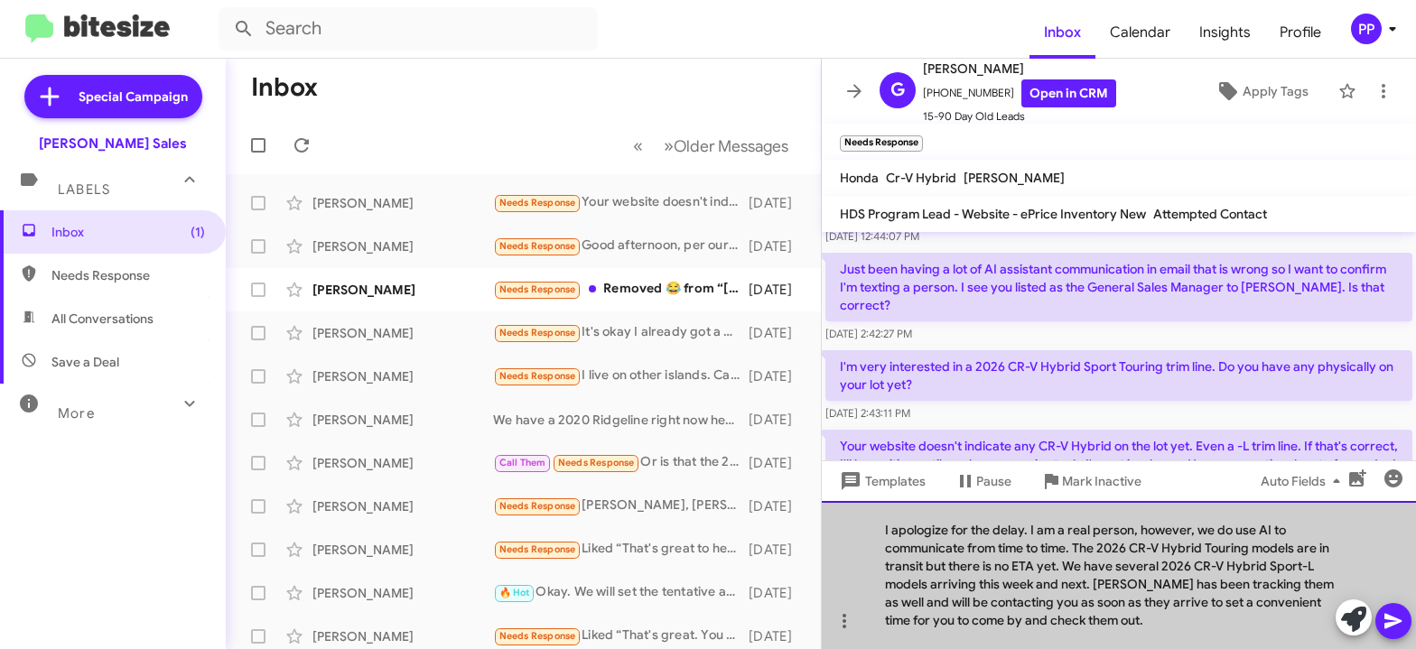
click at [1170, 601] on div "I apologize for the delay. I am a real person, however, we do use AI to communi…" at bounding box center [1119, 575] width 594 height 148
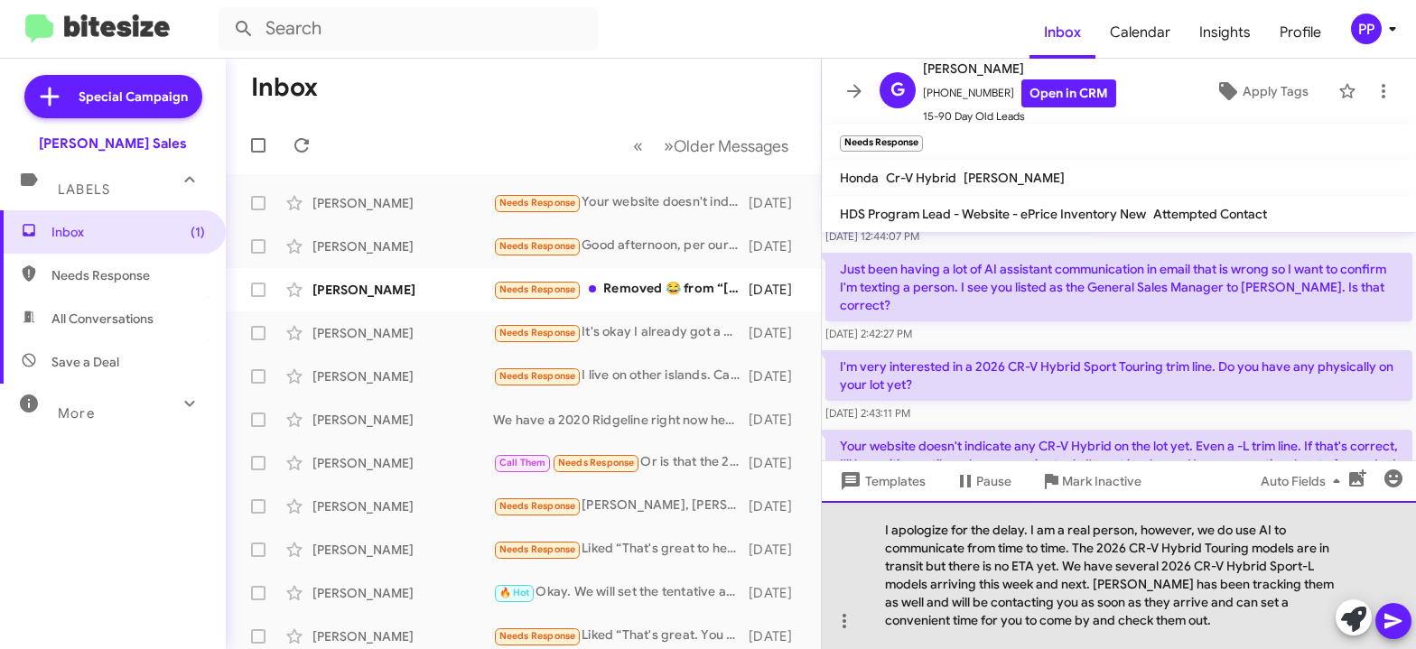
click at [1173, 602] on div "I apologize for the delay. I am a real person, however, we do use AI to communi…" at bounding box center [1119, 575] width 594 height 148
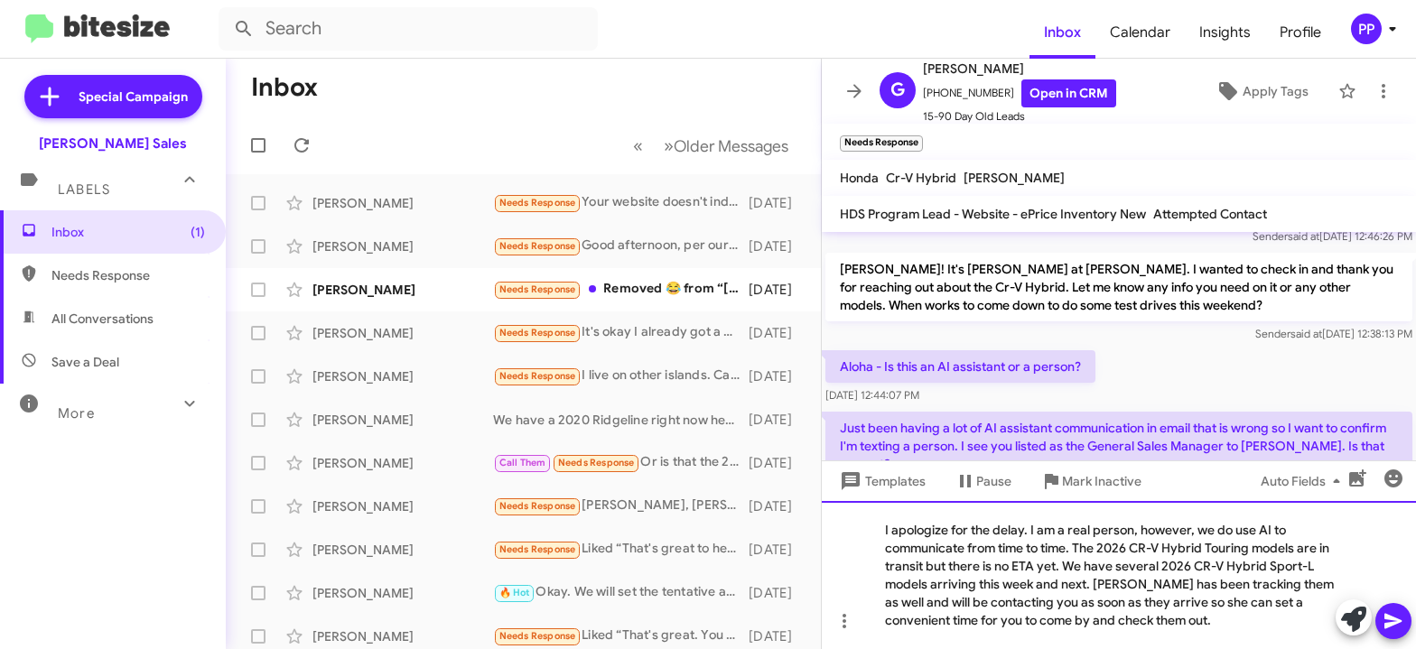
scroll to position [0, 0]
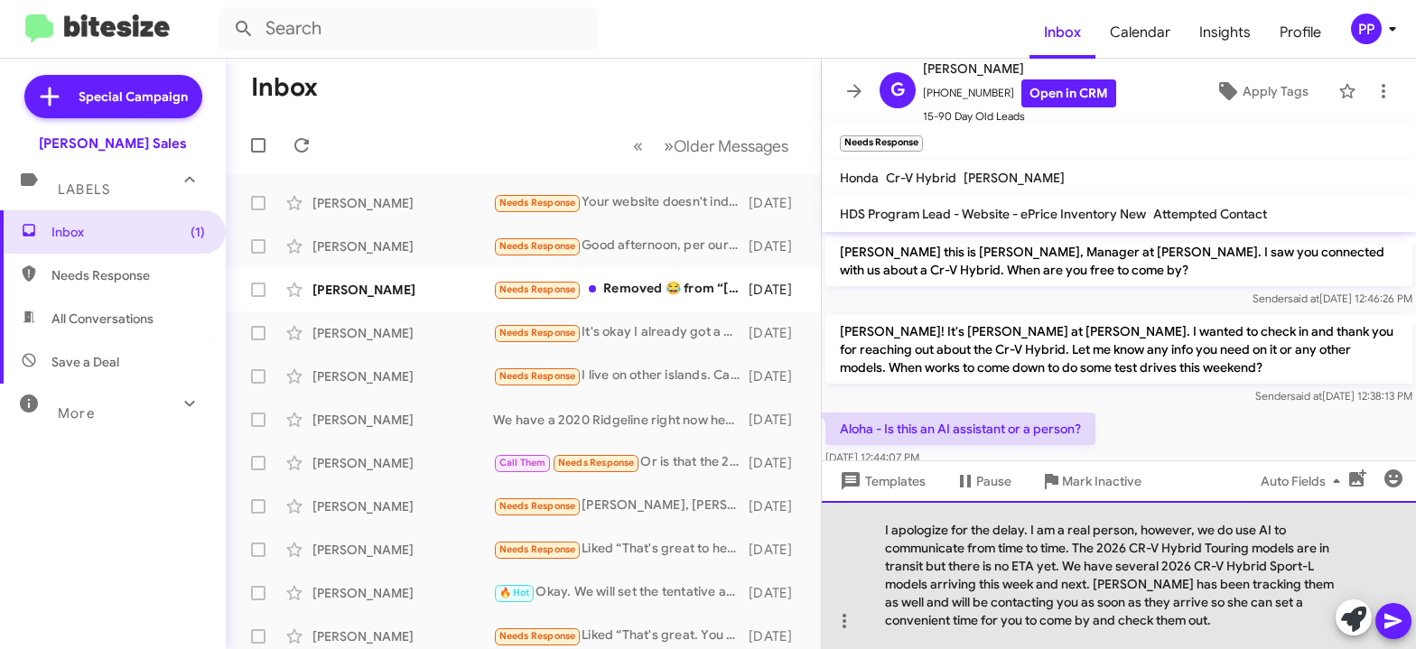
click at [881, 533] on div "I apologize for the delay. I am a real person, however, we do use AI to communi…" at bounding box center [1119, 575] width 594 height 148
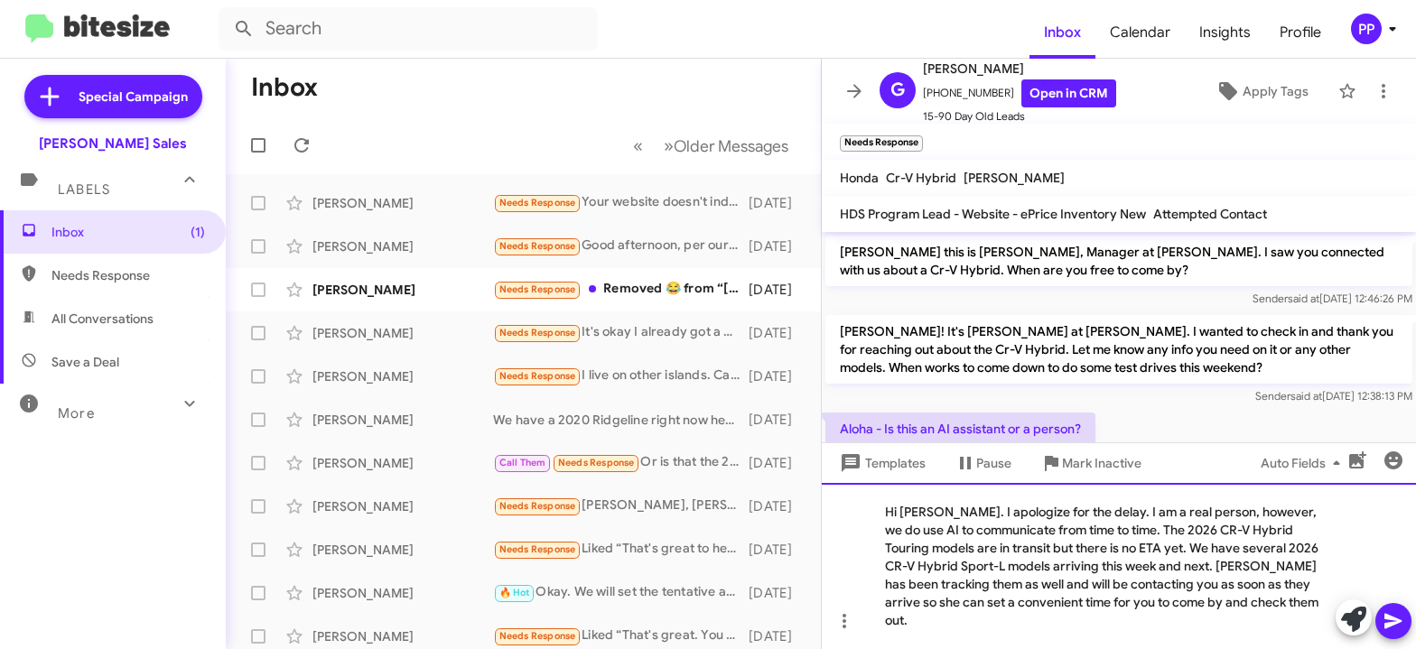
click at [1225, 623] on div "Hi [PERSON_NAME]. I apologize for the delay. I am a real person, however, we do…" at bounding box center [1119, 566] width 594 height 166
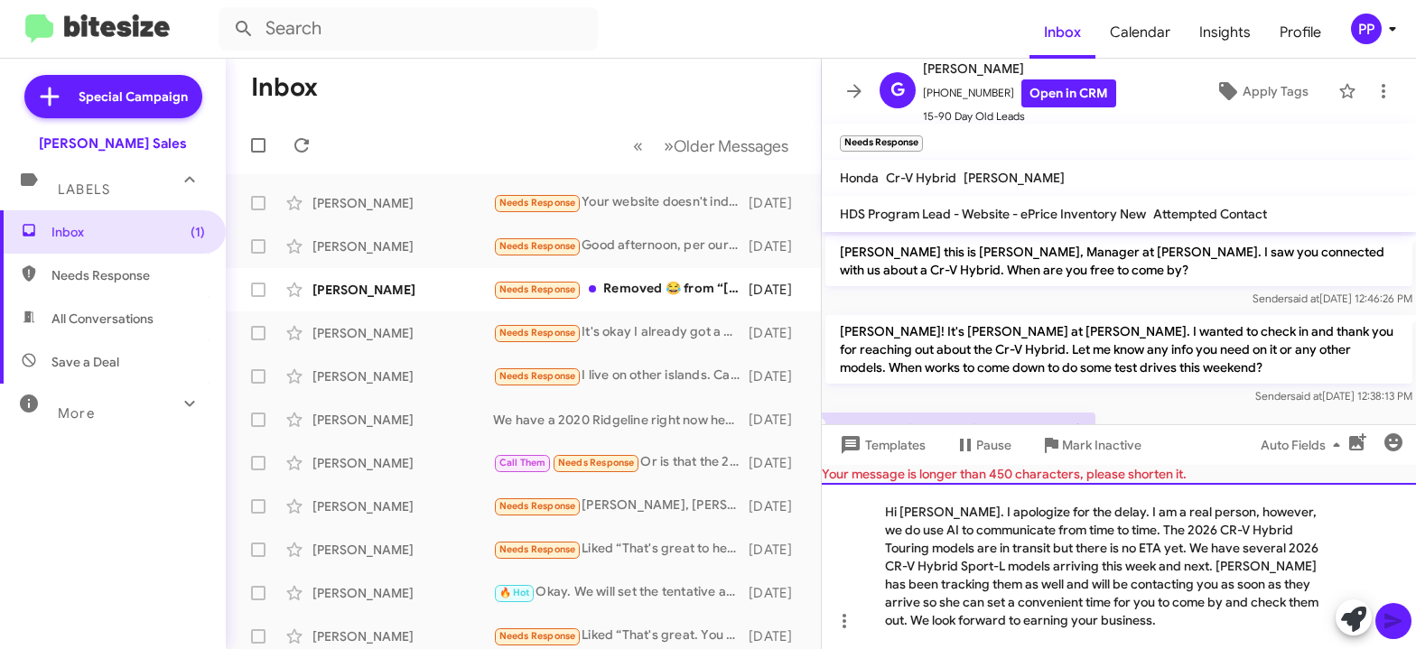
click at [887, 619] on div "Hi [PERSON_NAME]. I apologize for the delay. I am a real person, however, we do…" at bounding box center [1119, 566] width 594 height 166
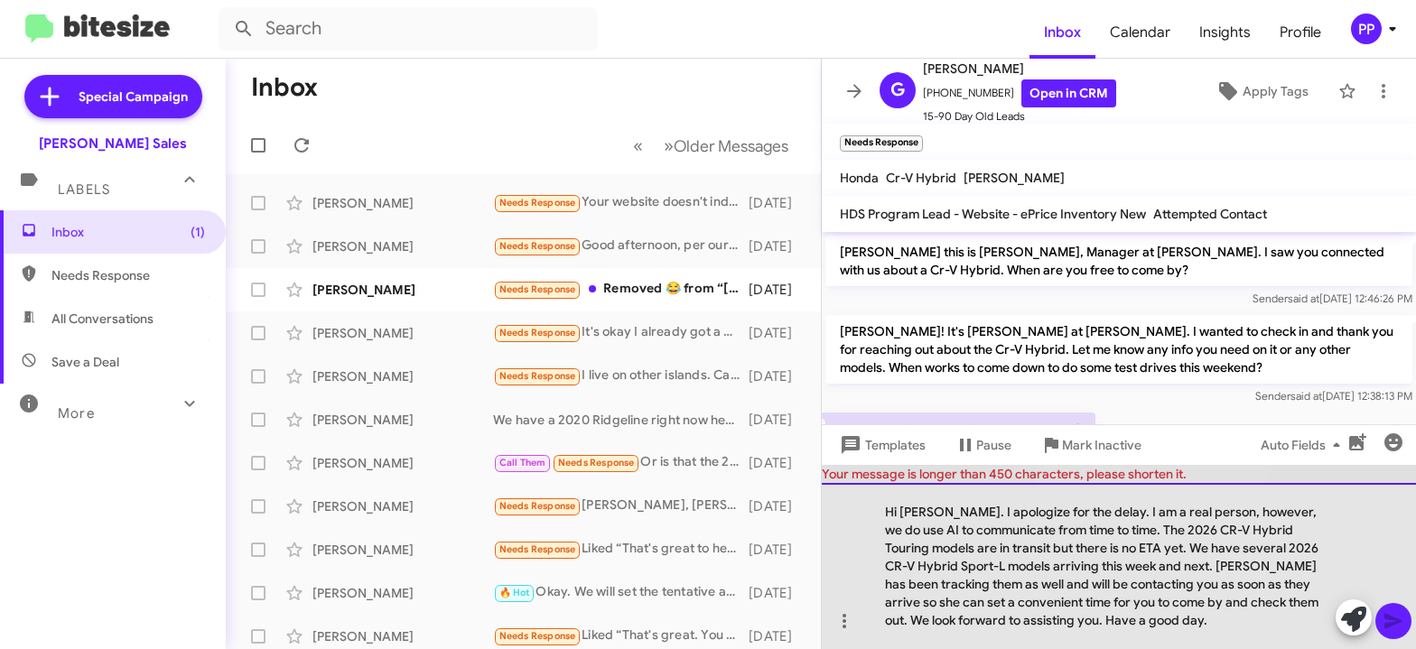
drag, startPoint x: 1142, startPoint y: 565, endPoint x: 1136, endPoint y: 621, distance: 56.3
click at [1136, 621] on div "Hi [PERSON_NAME]. I apologize for the delay. I am a real person, however, we do…" at bounding box center [1119, 566] width 594 height 166
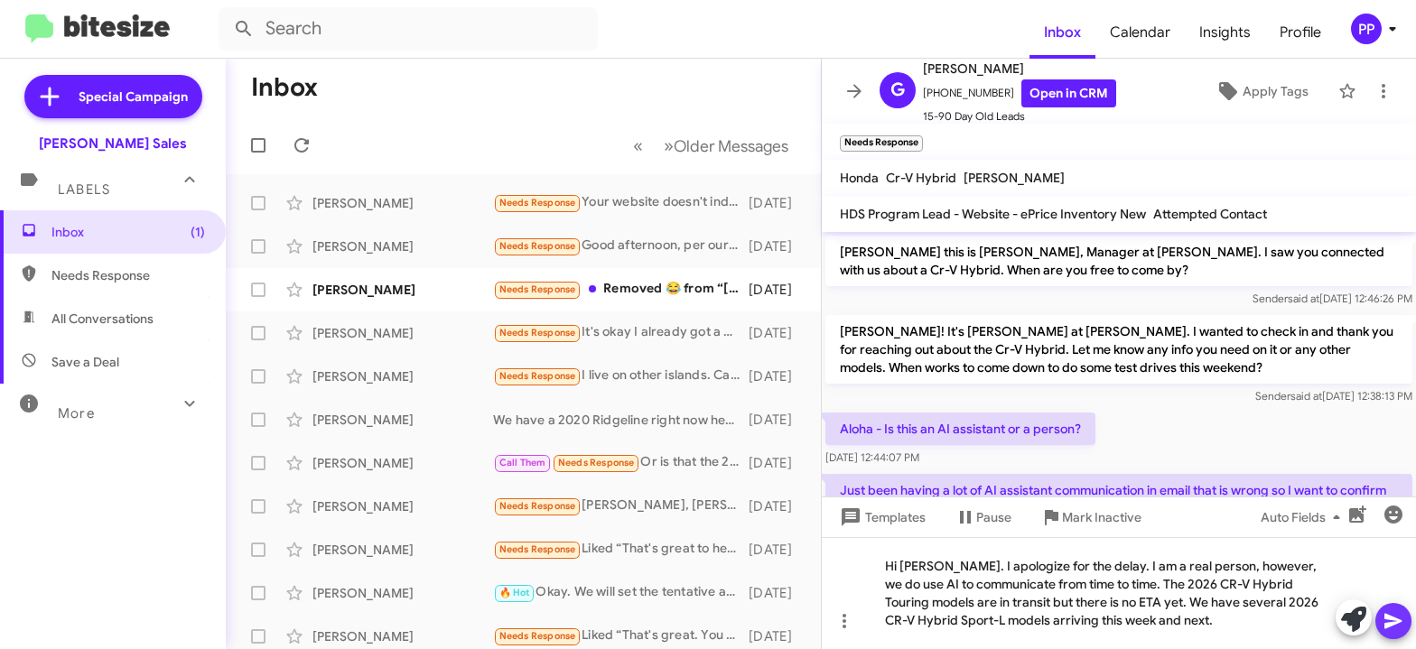
click at [1394, 621] on icon at bounding box center [1394, 621] width 22 height 22
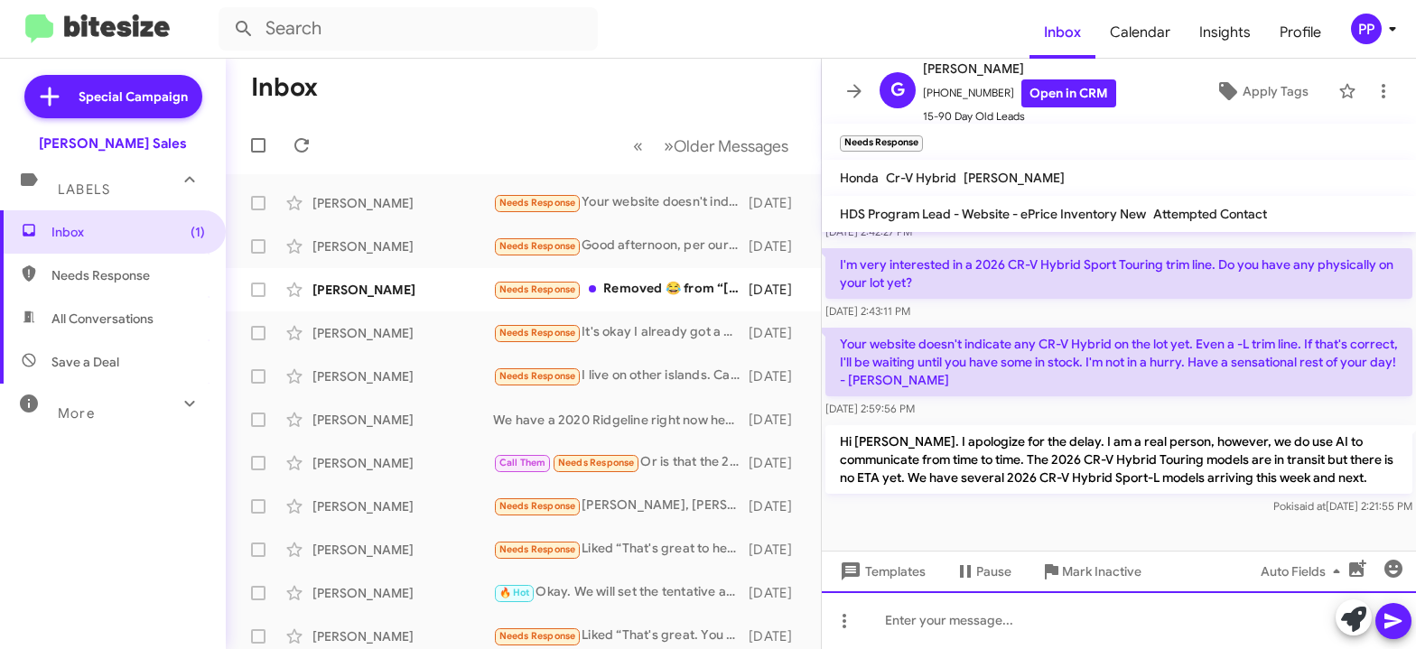
scroll to position [341, 0]
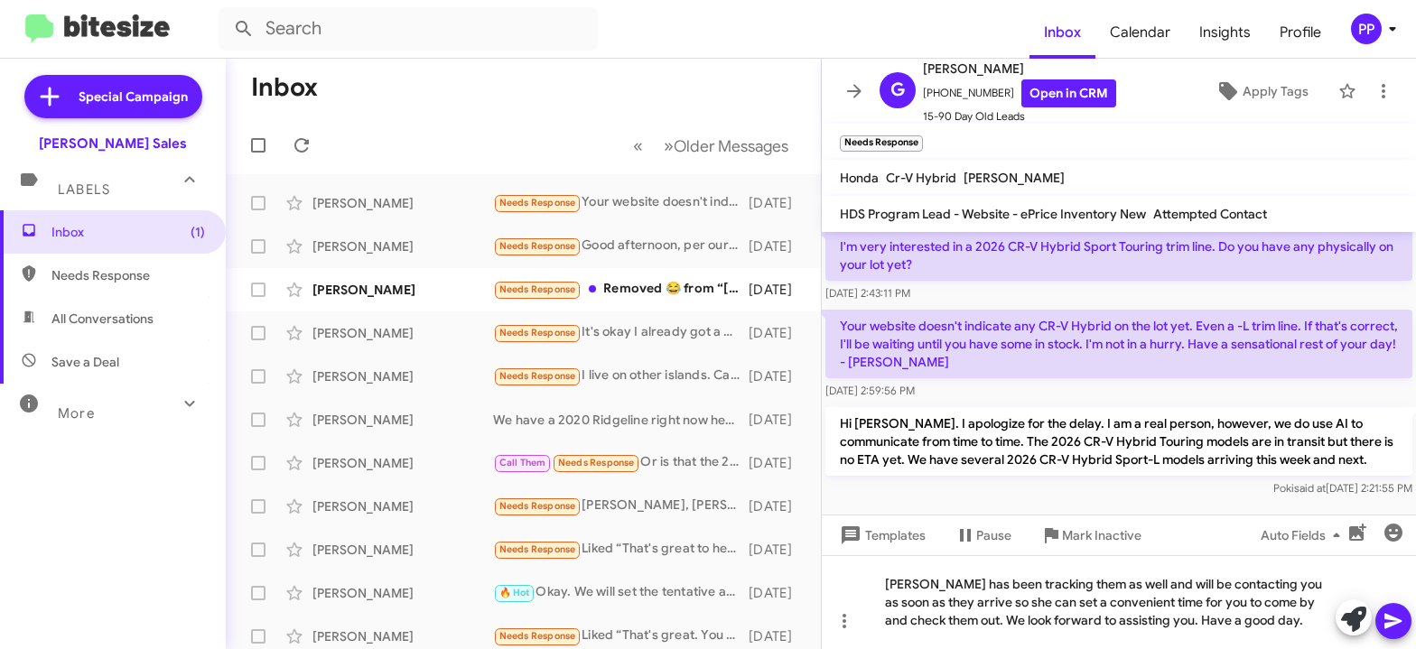
click at [1391, 616] on icon at bounding box center [1394, 621] width 22 height 22
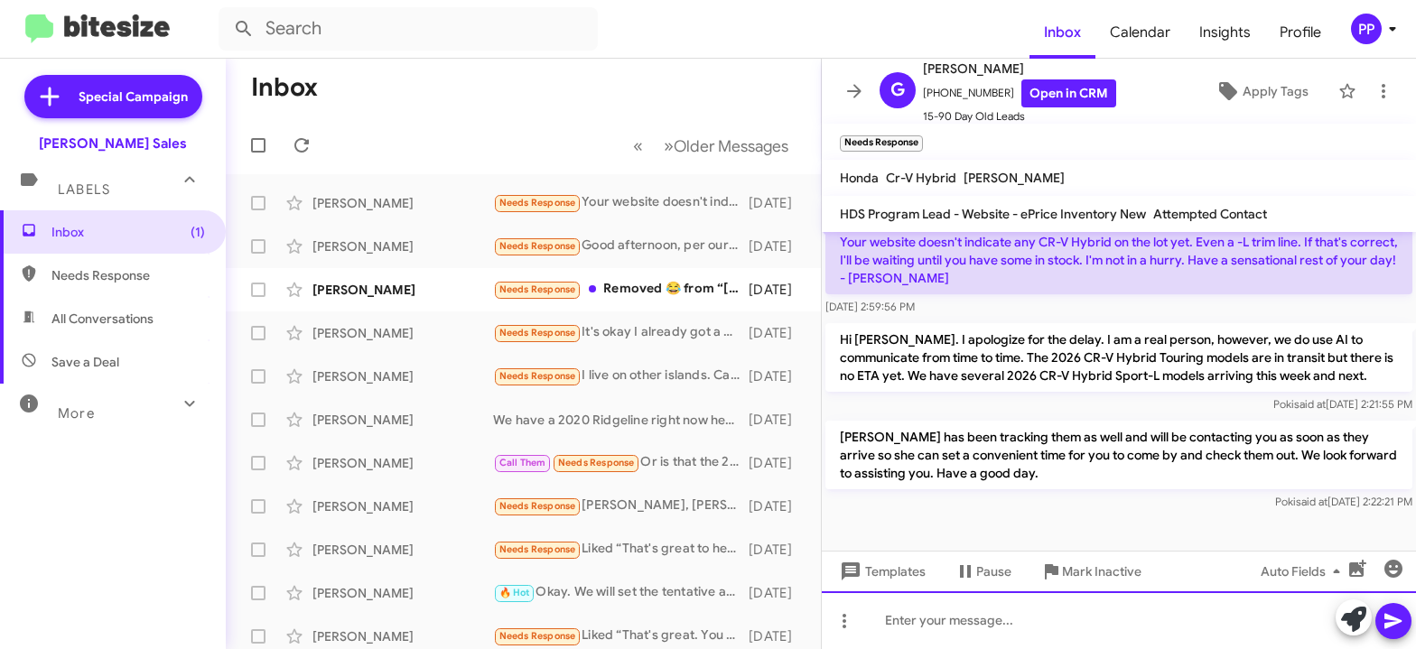
scroll to position [443, 0]
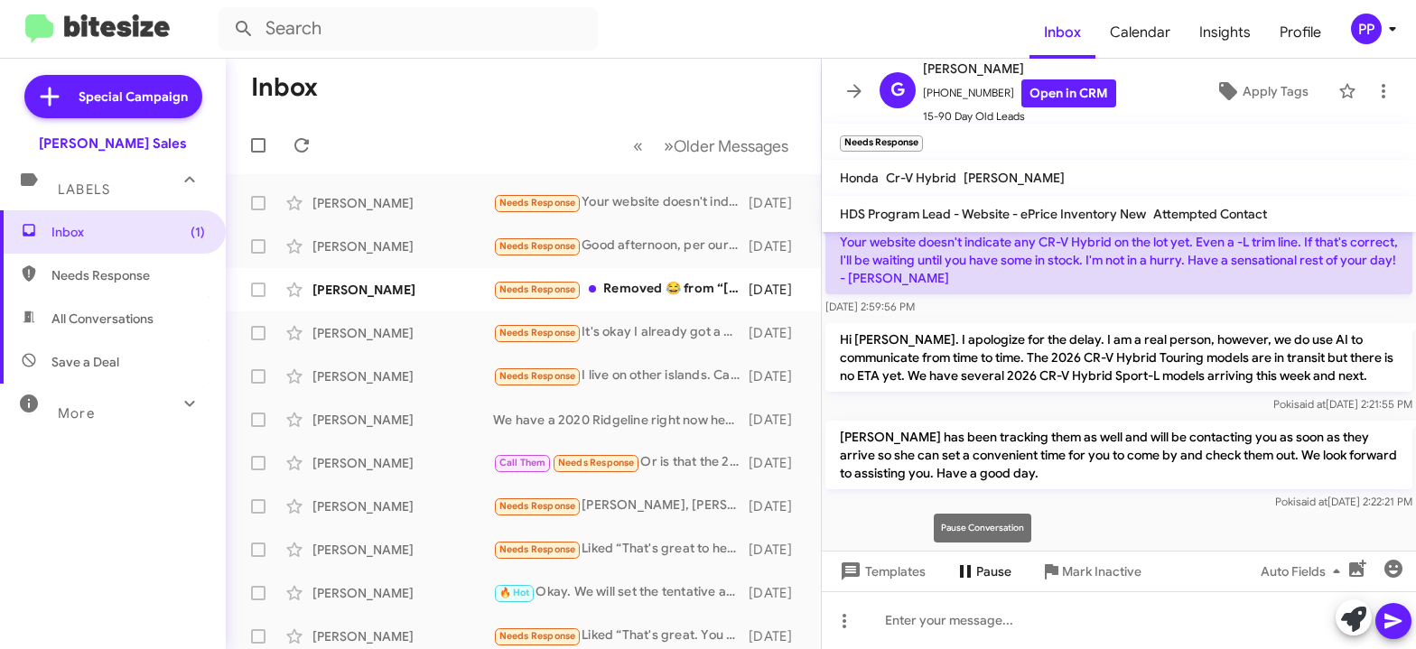
click at [982, 565] on span "Pause" at bounding box center [993, 571] width 35 height 33
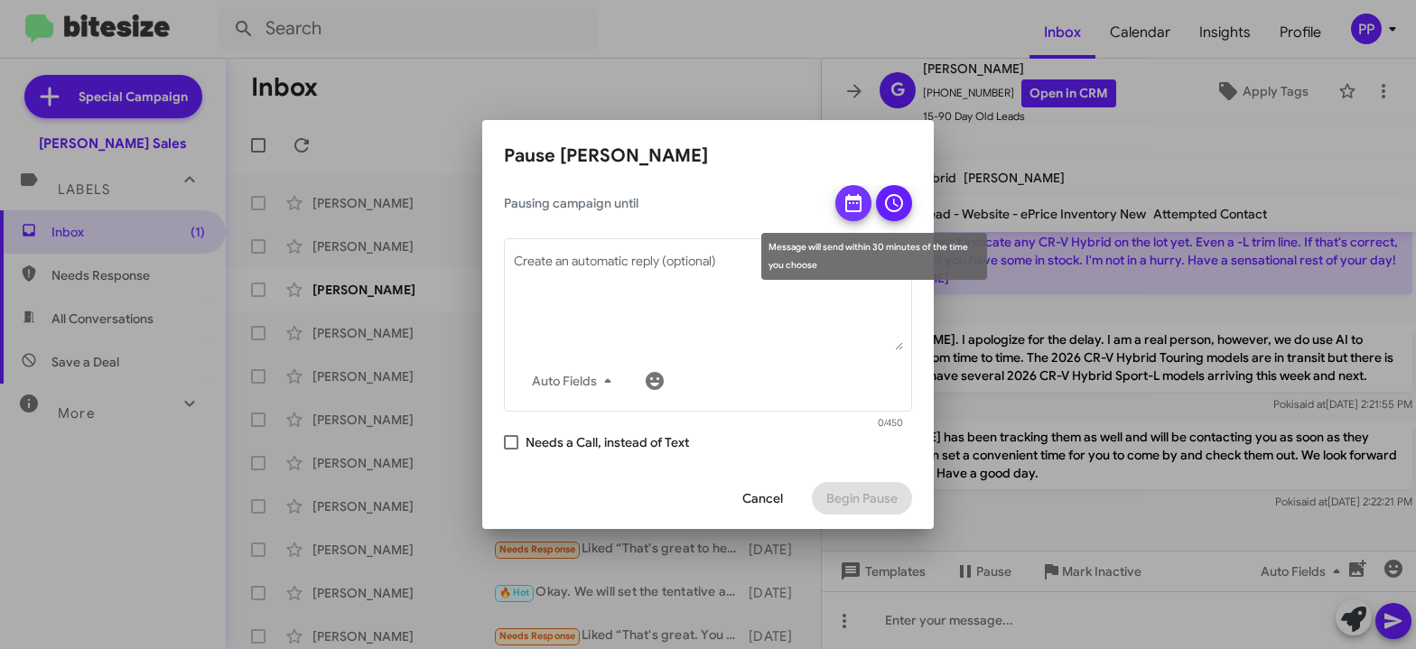
click at [851, 202] on icon at bounding box center [853, 203] width 16 height 18
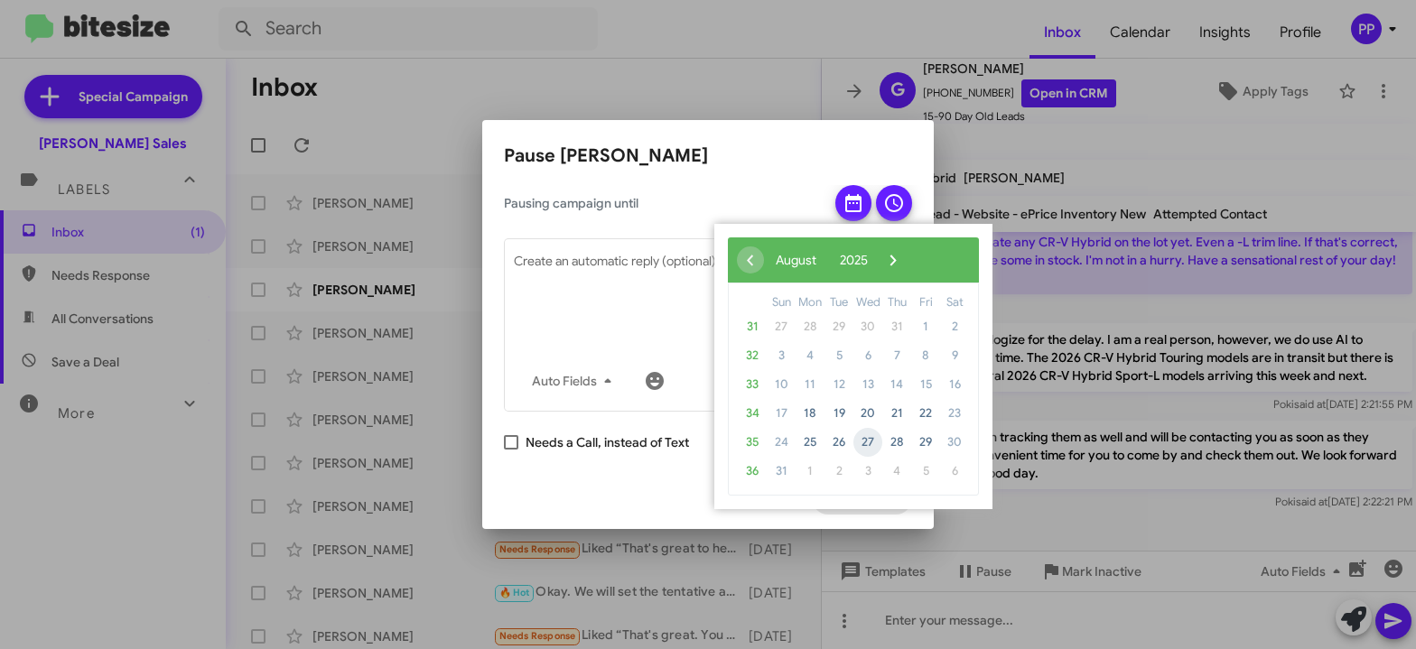
click at [863, 437] on span "27" at bounding box center [867, 442] width 29 height 29
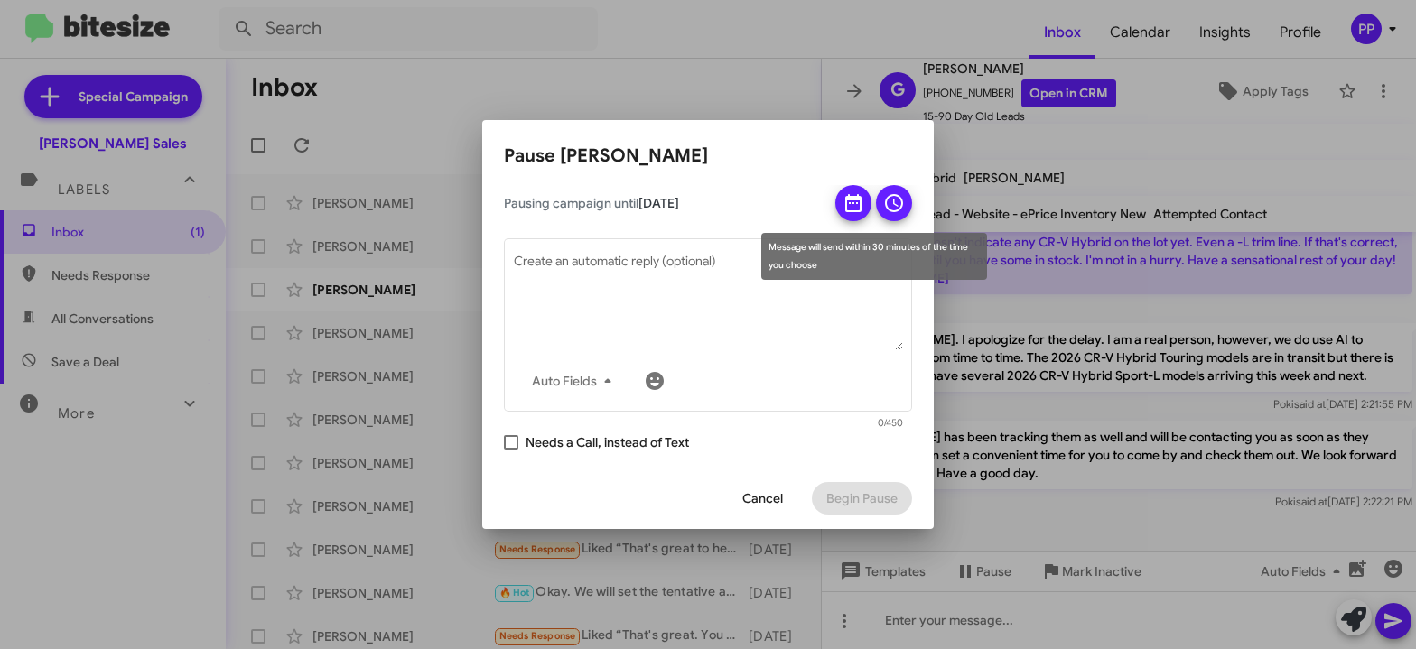
click at [893, 192] on icon at bounding box center [894, 203] width 22 height 22
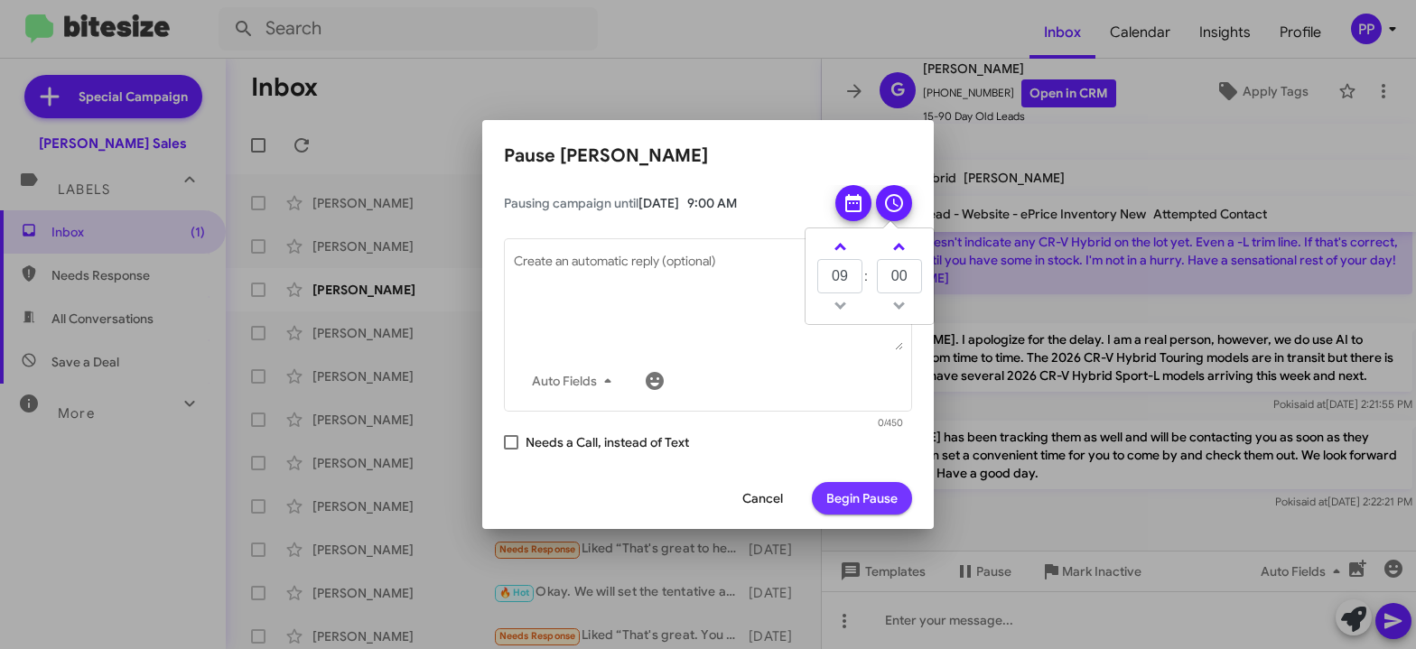
click at [862, 492] on span "Begin Pause" at bounding box center [861, 498] width 71 height 33
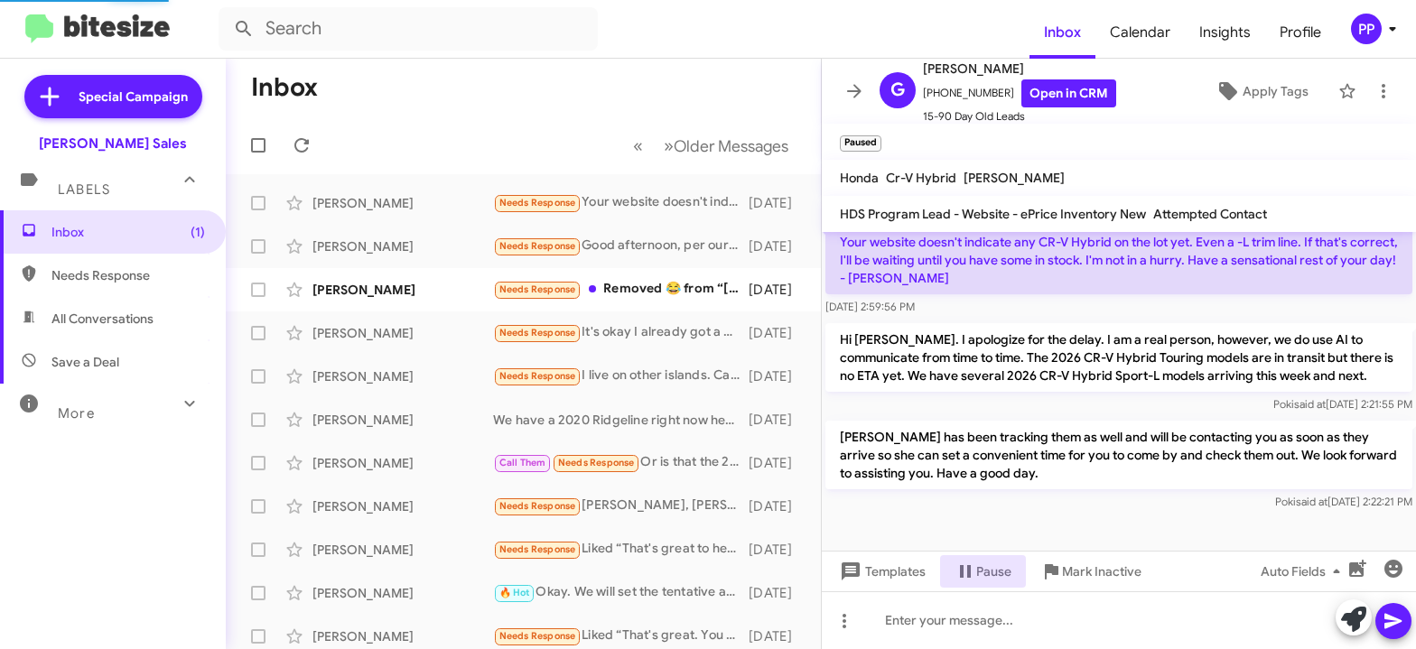
scroll to position [0, 0]
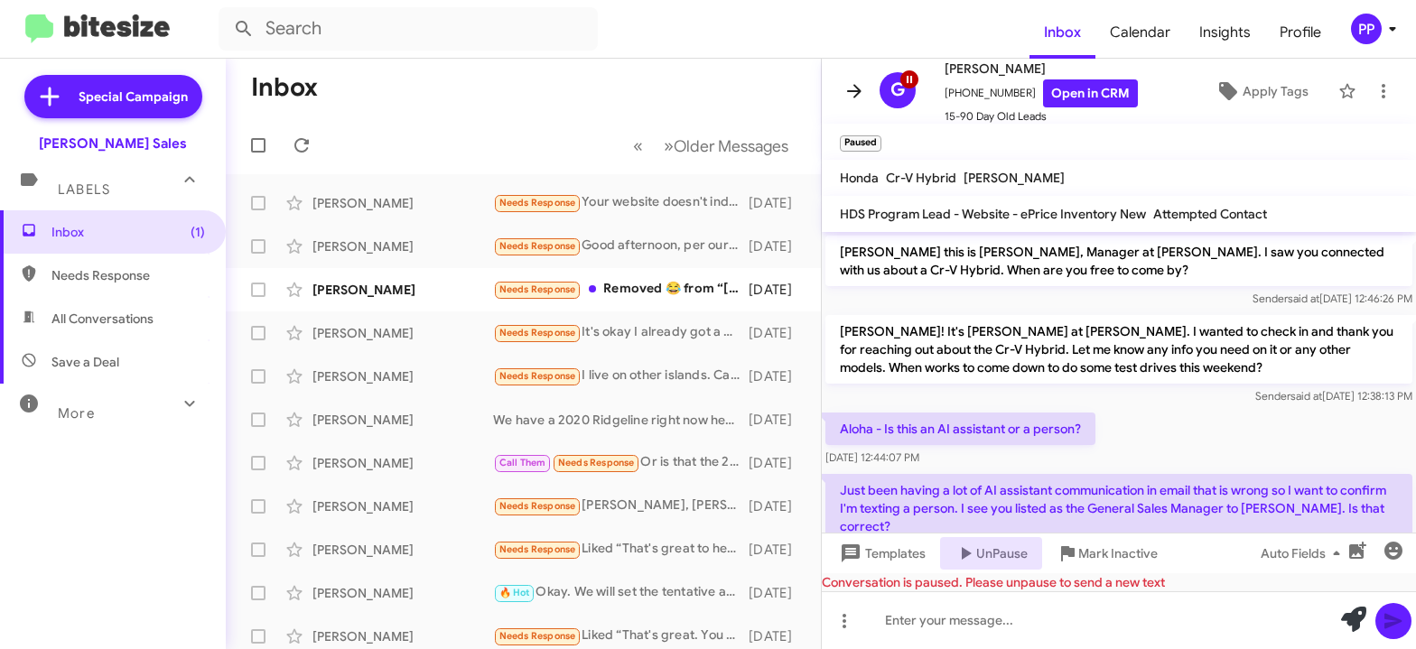
click at [854, 87] on icon at bounding box center [854, 91] width 14 height 14
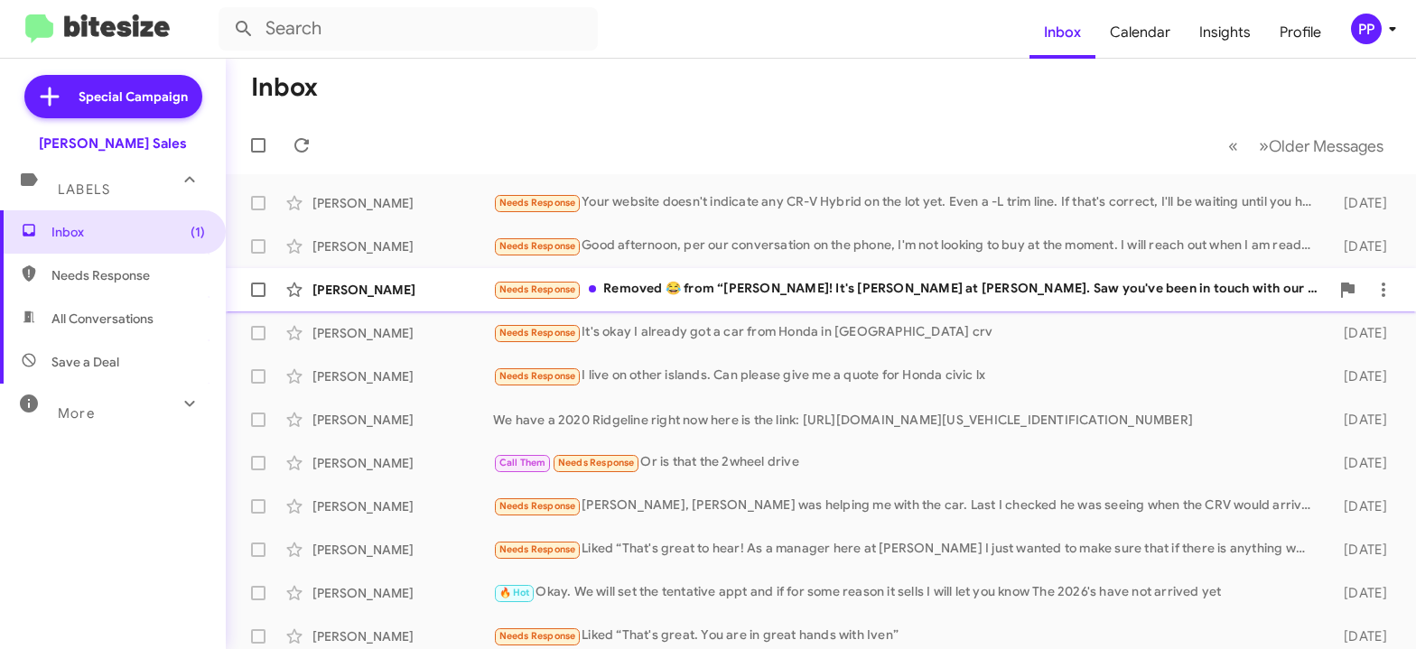
click at [711, 292] on div "Needs Response Removed 😂 from “[PERSON_NAME]! It's [PERSON_NAME] at [PERSON_NAM…" at bounding box center [911, 289] width 836 height 21
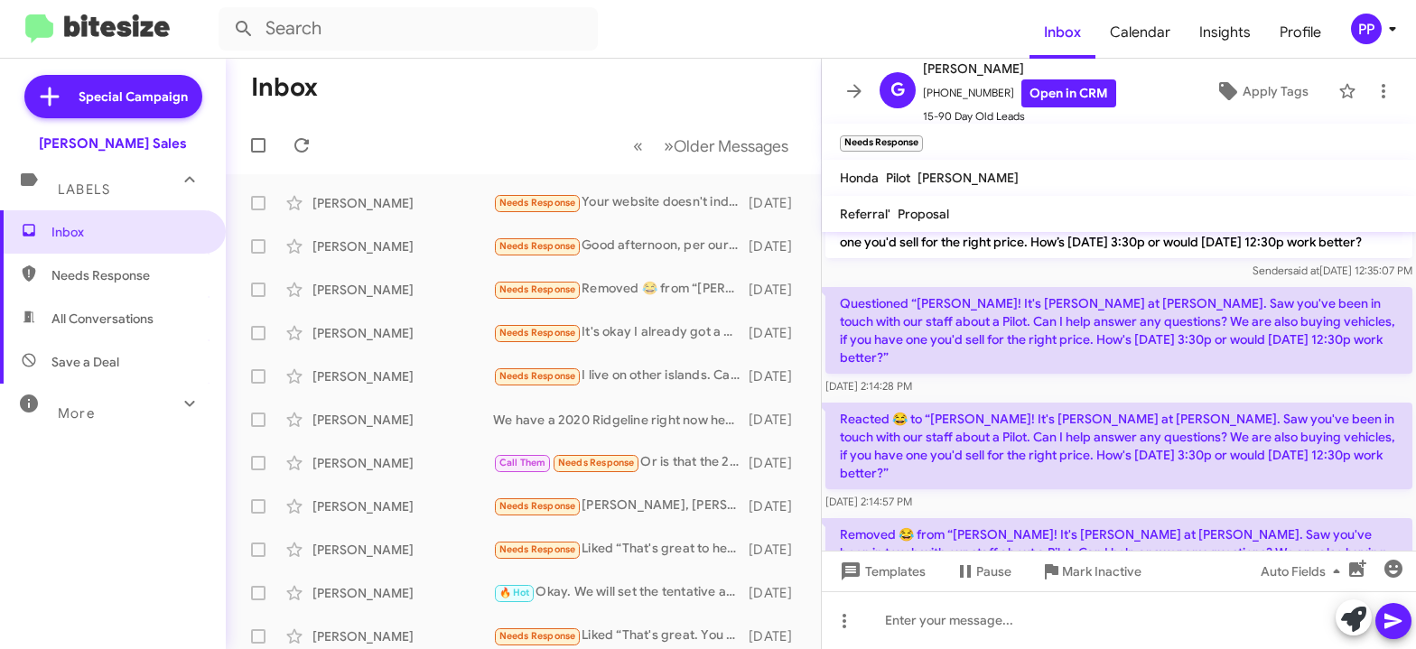
scroll to position [996, 0]
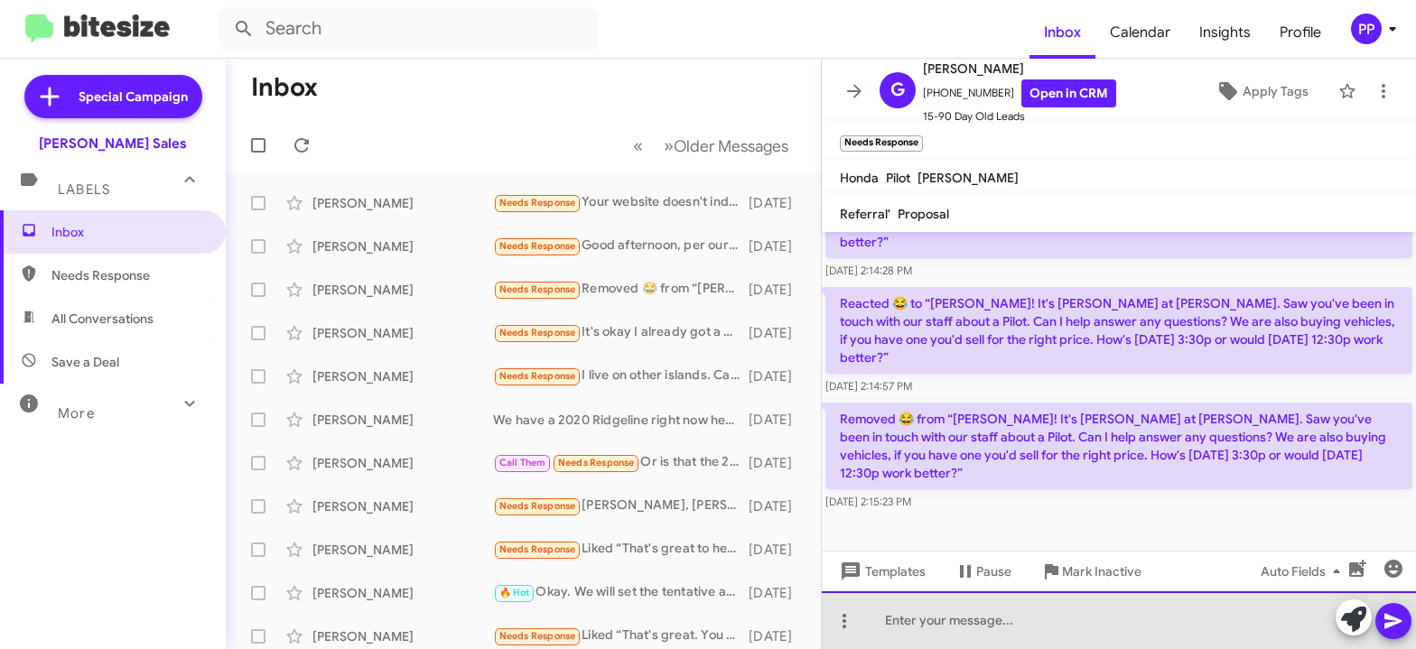
click at [908, 619] on div at bounding box center [1119, 621] width 594 height 58
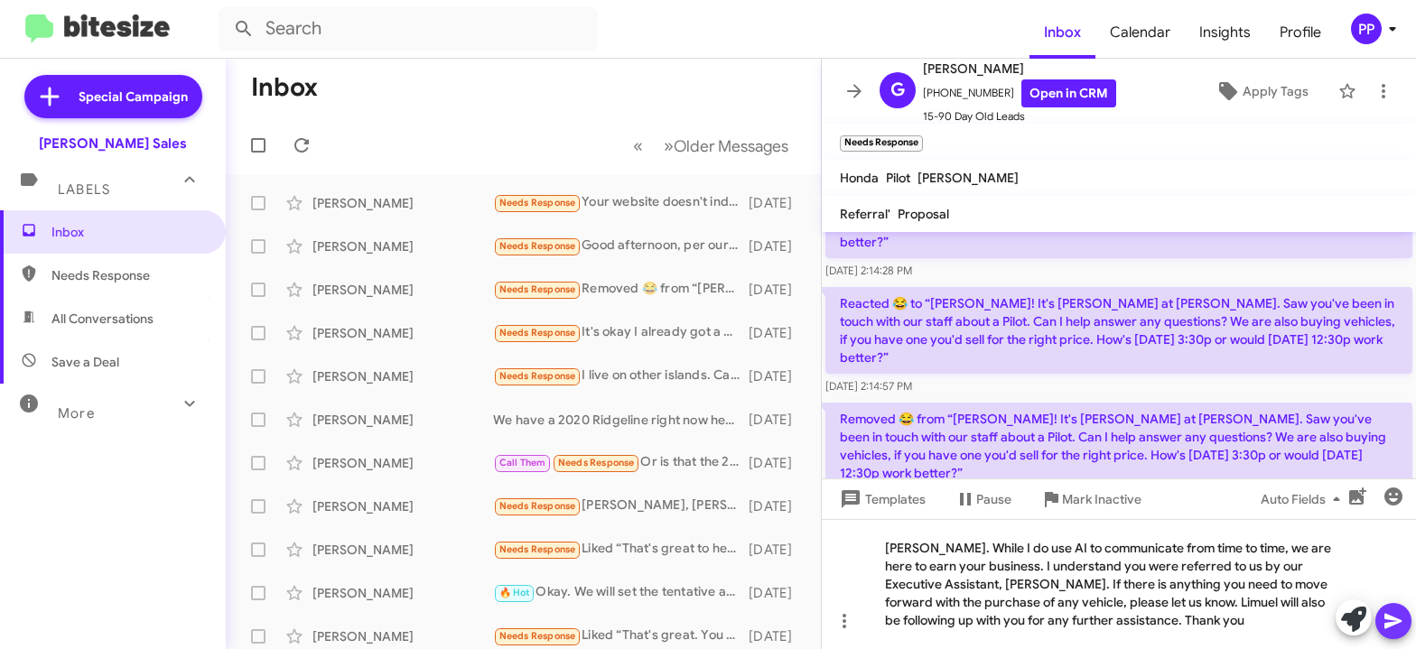
click at [1393, 618] on icon at bounding box center [1392, 621] width 17 height 15
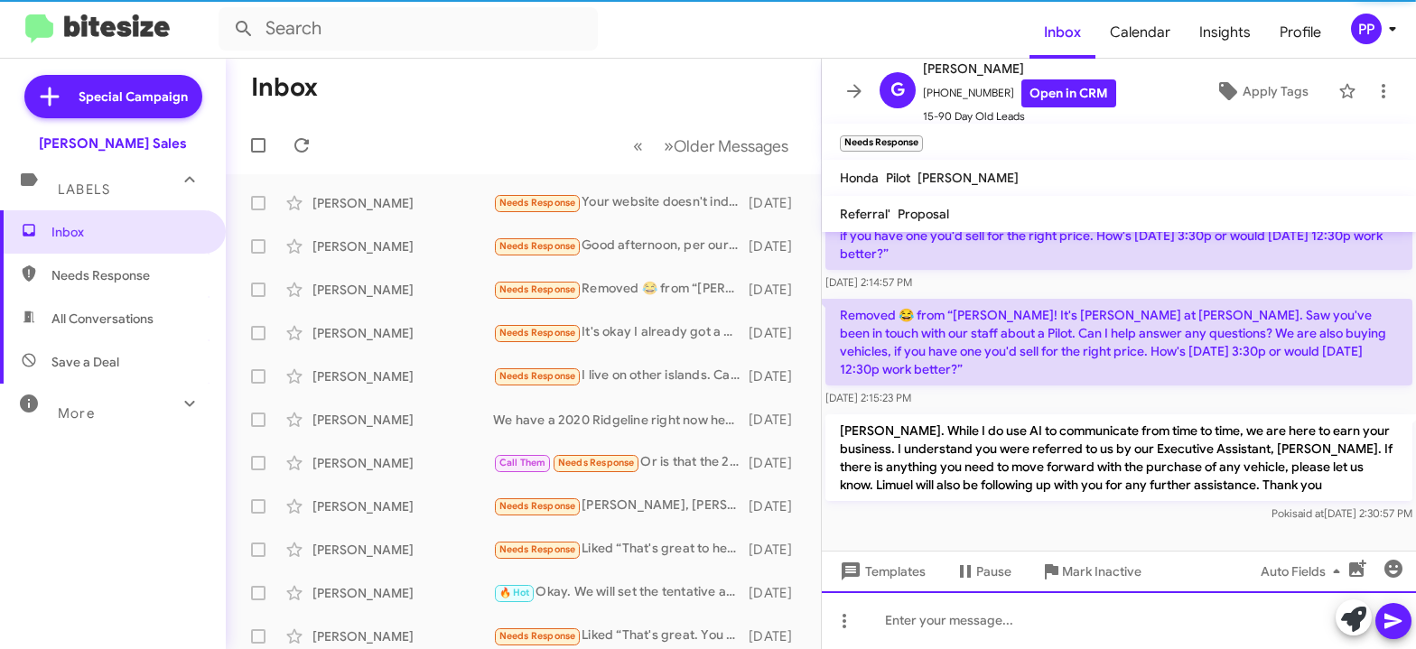
scroll to position [1116, 0]
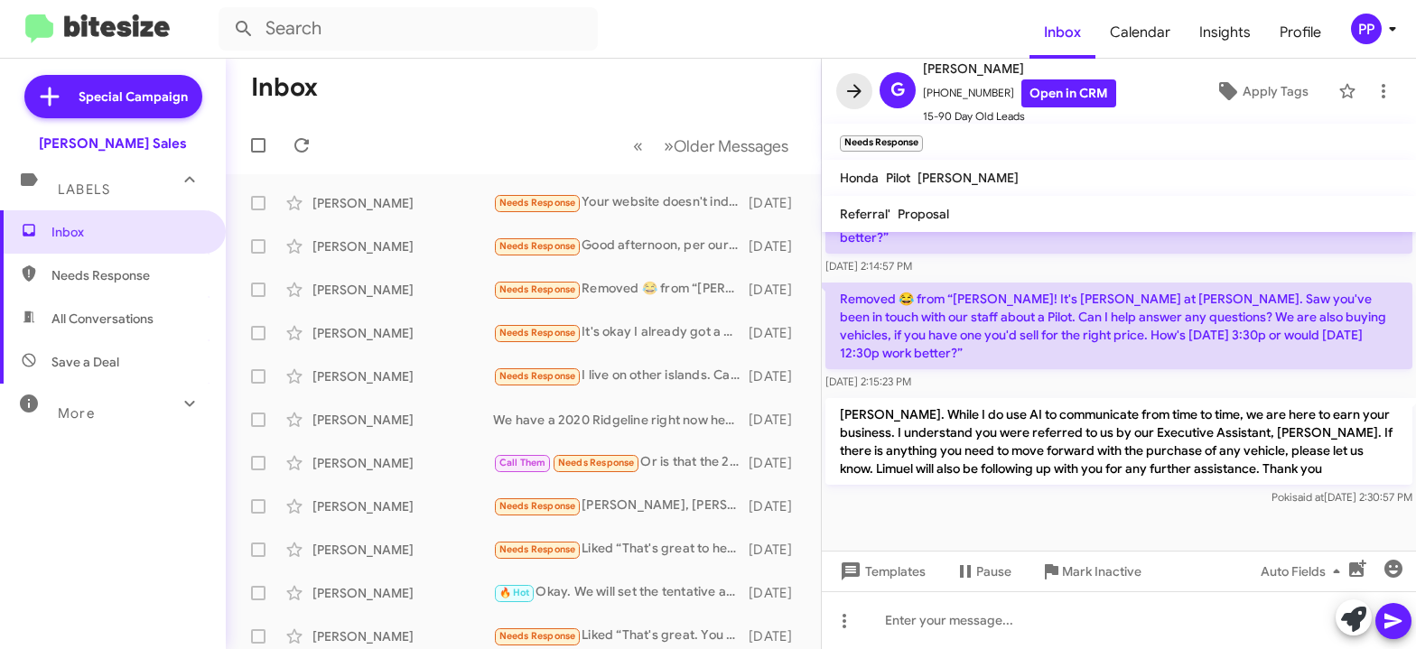
click at [854, 88] on icon at bounding box center [854, 91] width 22 height 22
